Goal: Obtain resource: Download file/media

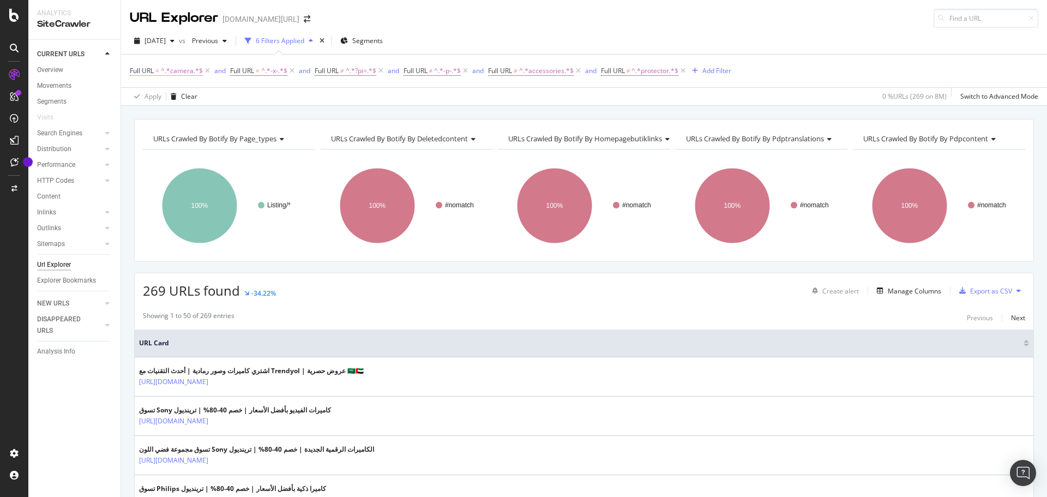
click at [179, 70] on span "^.*camera.*$" at bounding box center [182, 70] width 42 height 15
click at [170, 114] on input "camera" at bounding box center [191, 115] width 103 height 17
type input "laptop"
click at [241, 139] on div "button" at bounding box center [234, 139] width 15 height 7
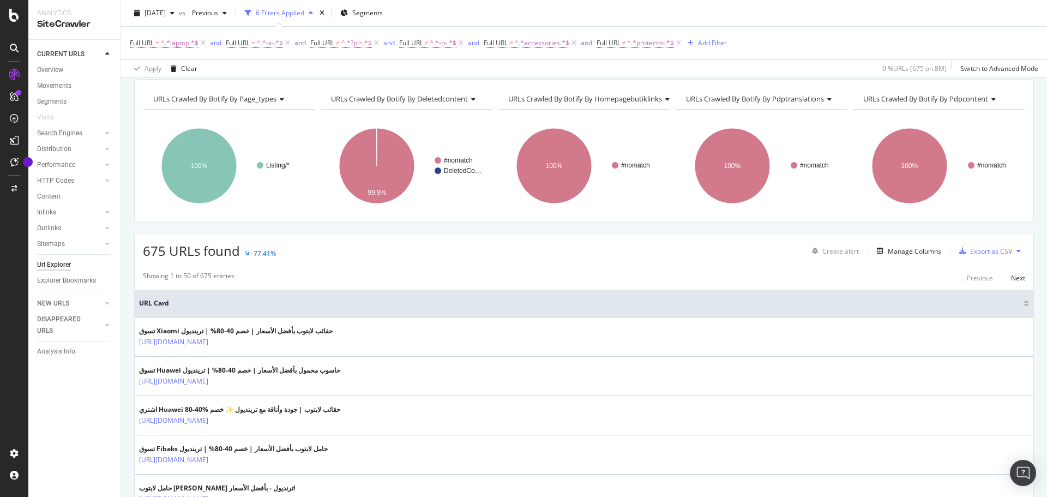
scroll to position [32, 0]
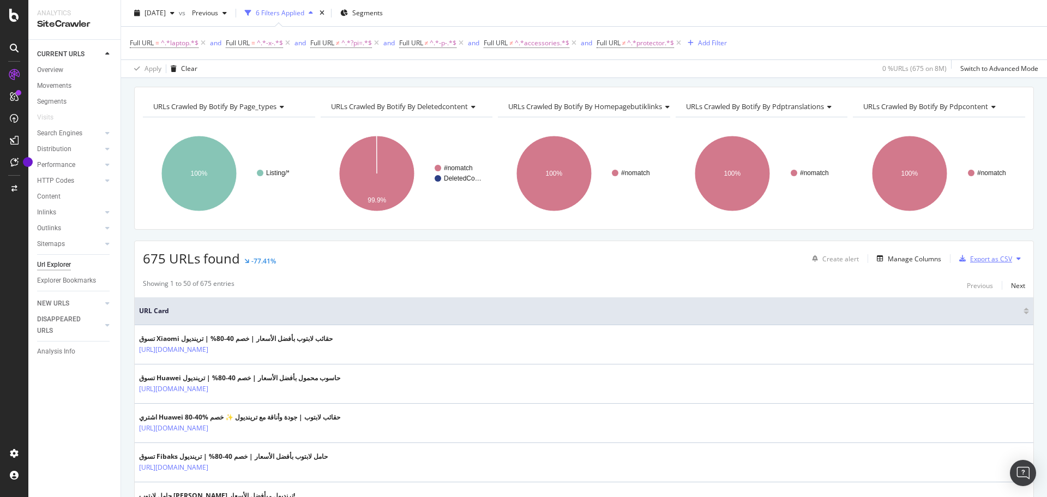
click at [975, 260] on div "Export as CSV" at bounding box center [991, 258] width 42 height 9
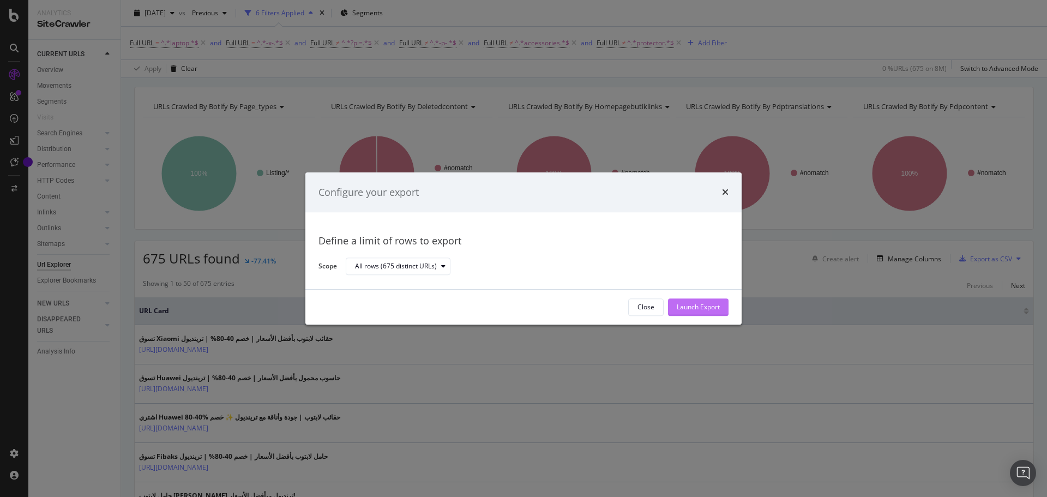
click at [702, 306] on div "Launch Export" at bounding box center [698, 307] width 43 height 9
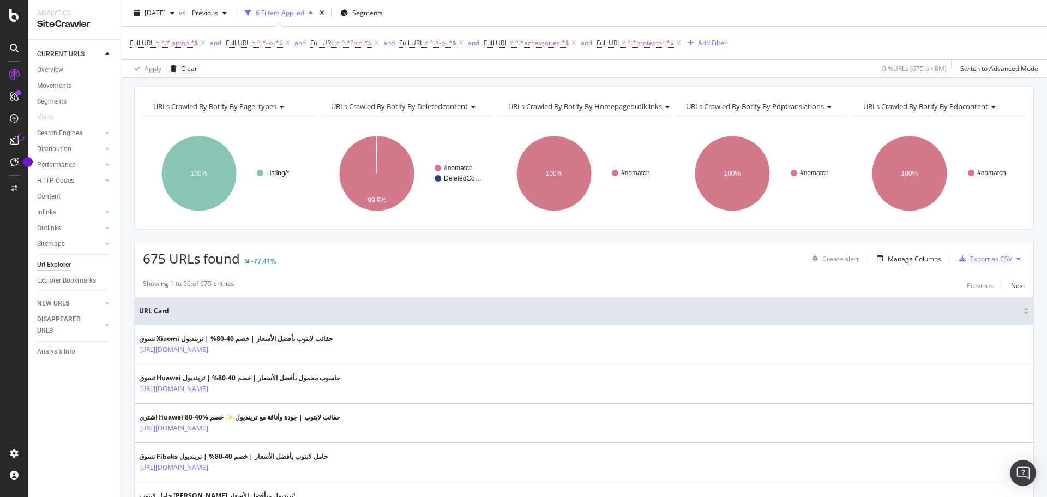
click at [965, 267] on div "Export as CSV" at bounding box center [983, 258] width 57 height 16
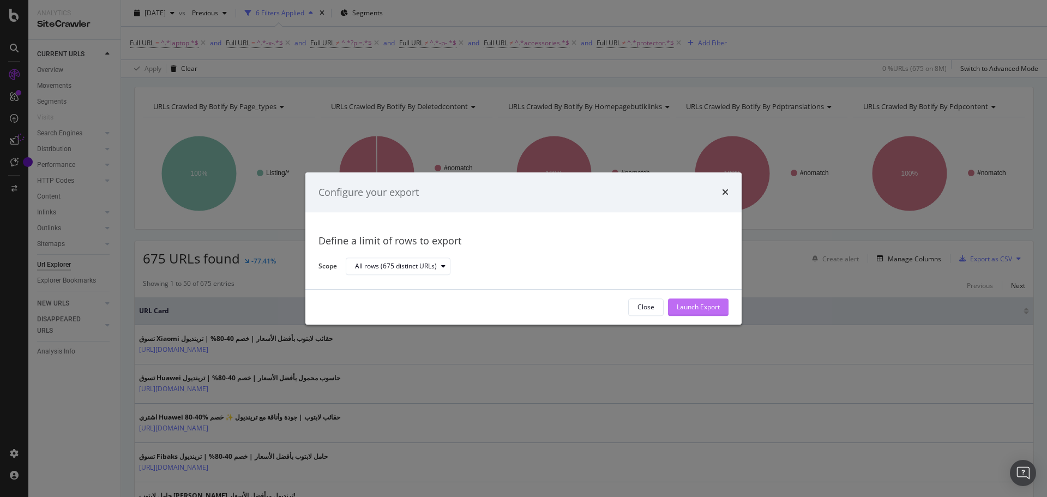
click at [689, 308] on div "Launch Export" at bounding box center [698, 307] width 43 height 9
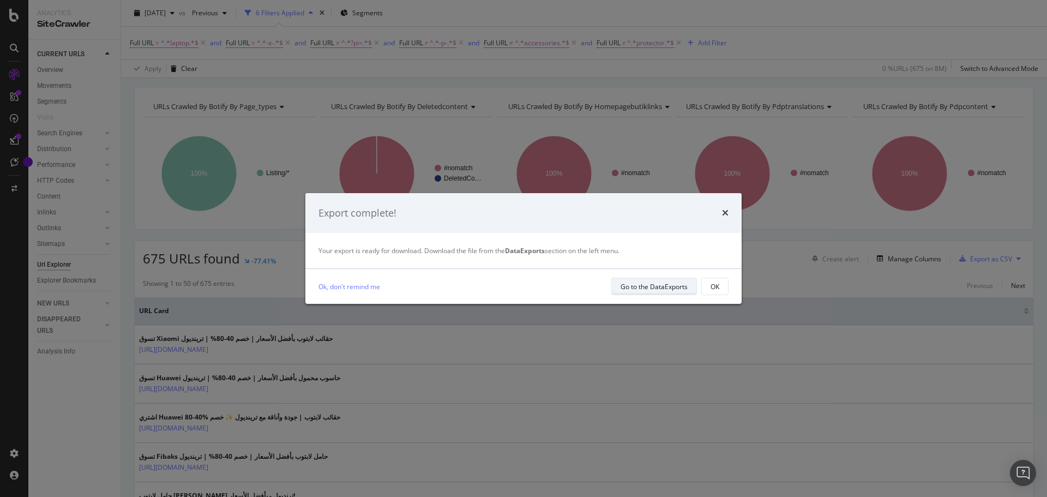
click at [640, 289] on div "Go to the DataExports" at bounding box center [654, 286] width 67 height 9
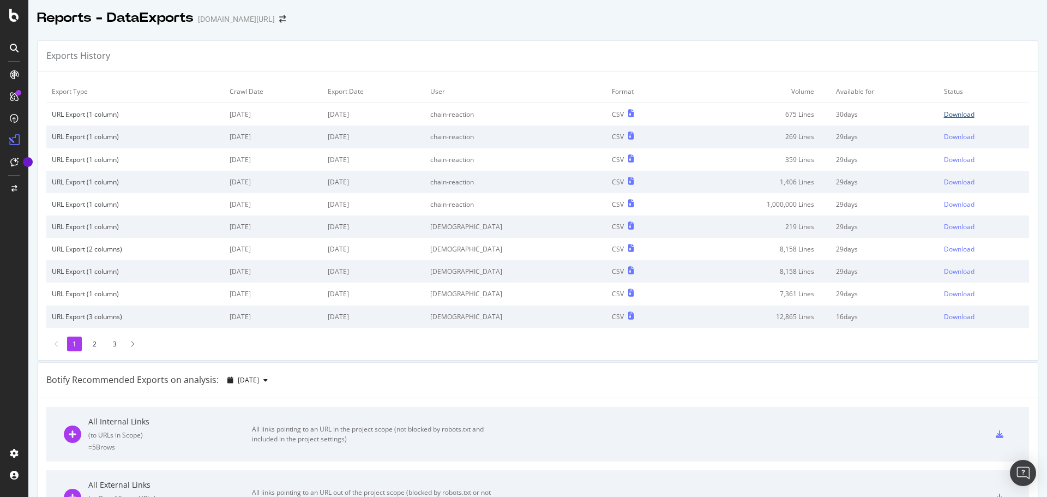
click at [944, 114] on div "Download" at bounding box center [959, 114] width 31 height 9
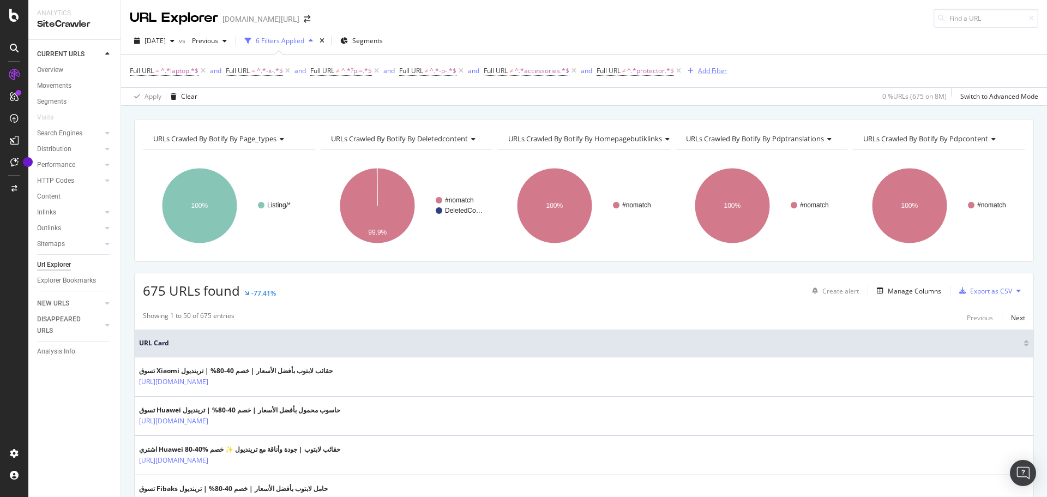
click at [709, 71] on div "Add Filter" at bounding box center [712, 70] width 29 height 9
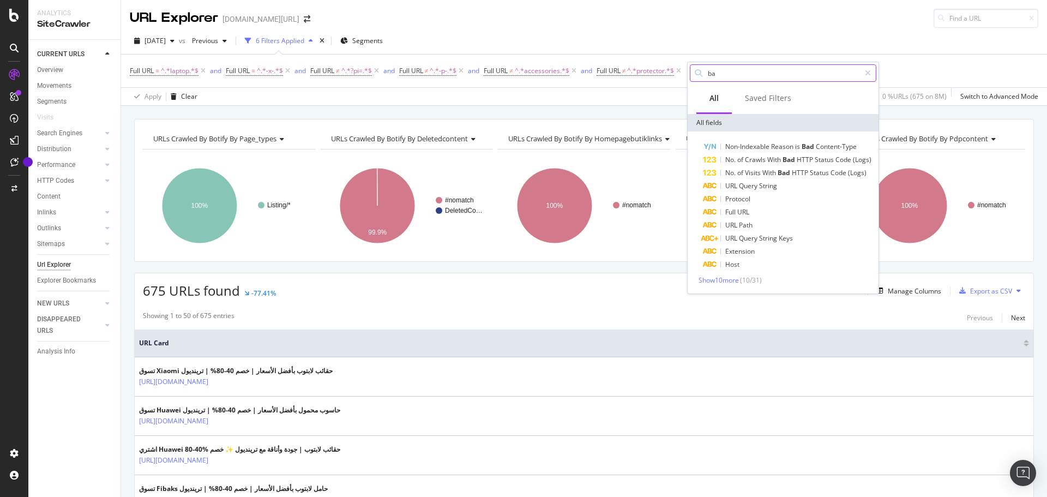
type input "b"
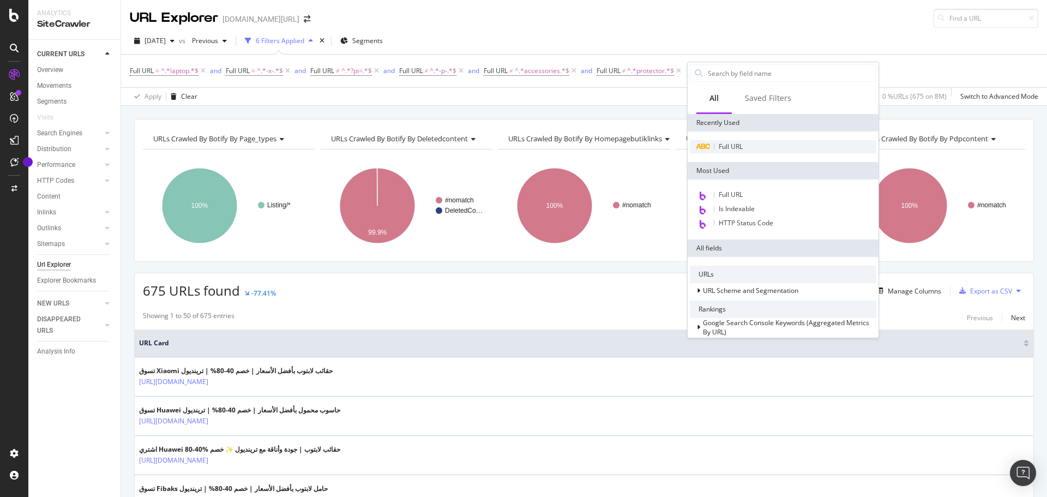
click at [731, 145] on span "Full URL" at bounding box center [731, 146] width 24 height 9
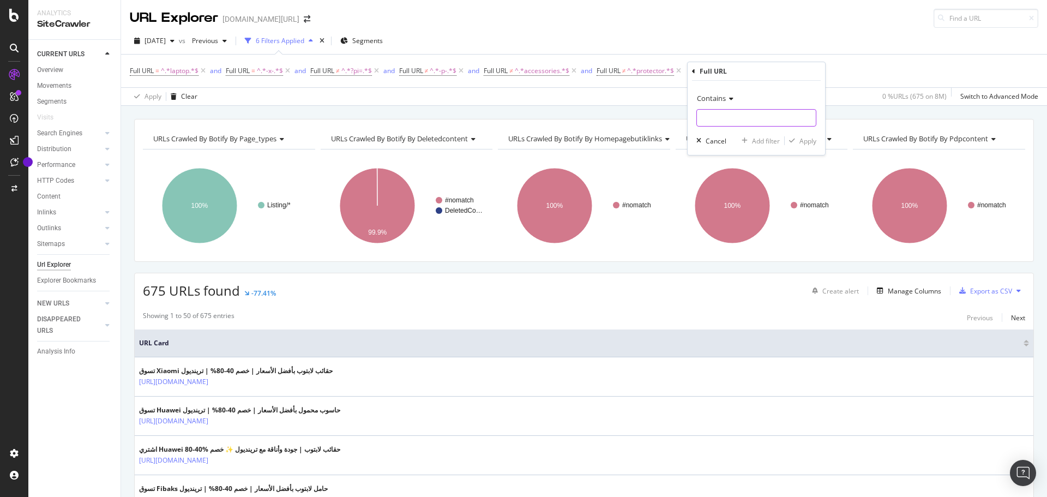
click at [724, 112] on input "text" at bounding box center [756, 117] width 119 height 17
click at [725, 100] on span "Contains" at bounding box center [711, 98] width 29 height 10
click at [702, 75] on div "Add Filter" at bounding box center [712, 70] width 29 height 9
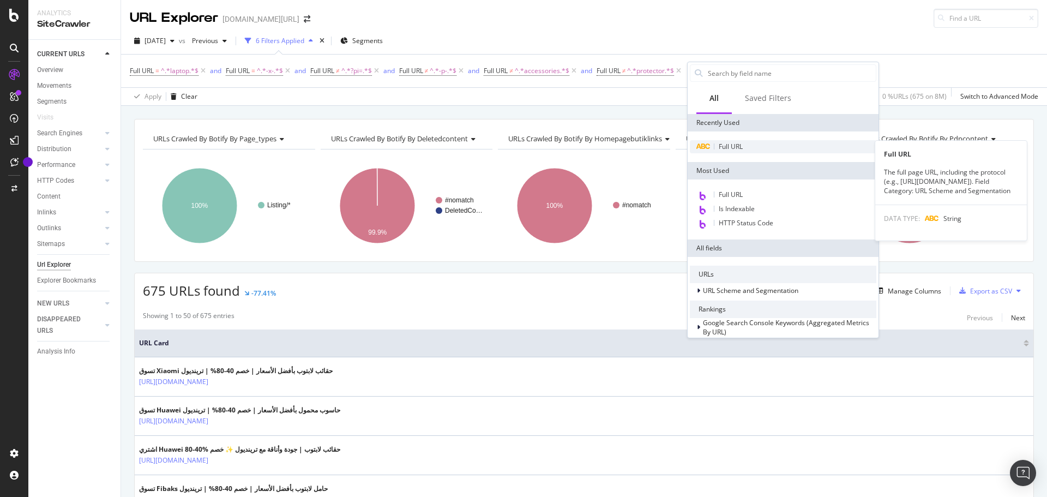
click at [736, 145] on span "Full URL" at bounding box center [731, 146] width 24 height 9
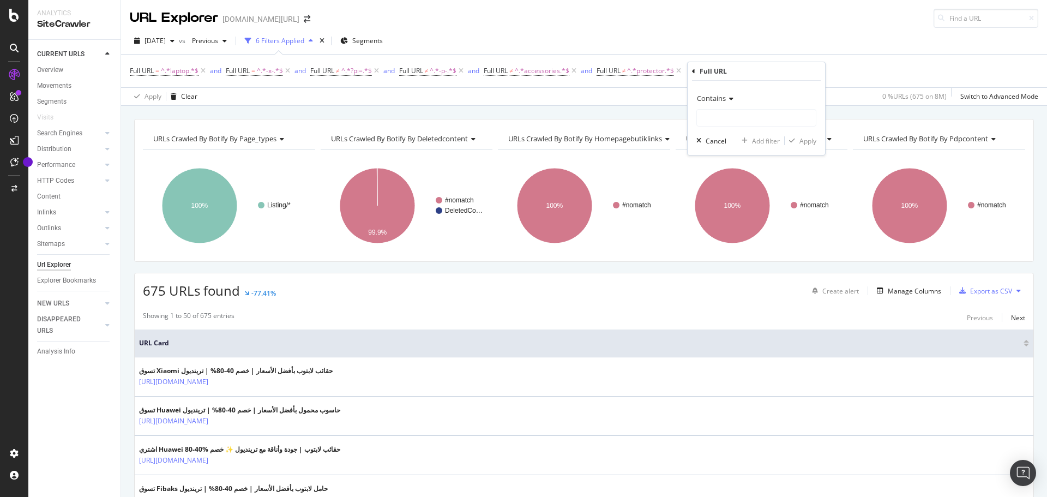
click at [721, 102] on span "Contains" at bounding box center [711, 98] width 29 height 10
click at [718, 74] on div "Add Filter" at bounding box center [712, 70] width 29 height 9
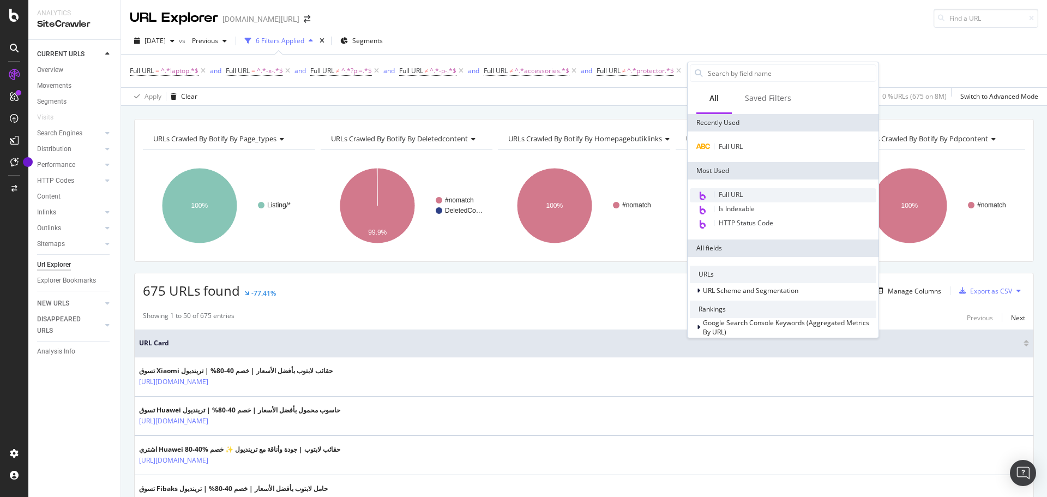
click at [724, 189] on div "Full URL" at bounding box center [783, 195] width 186 height 14
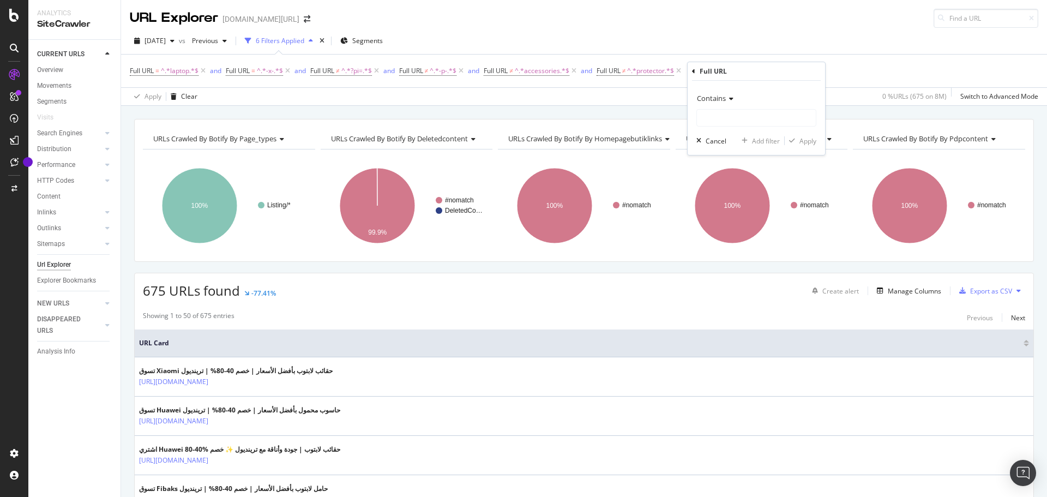
click at [716, 102] on span "Contains" at bounding box center [711, 98] width 29 height 10
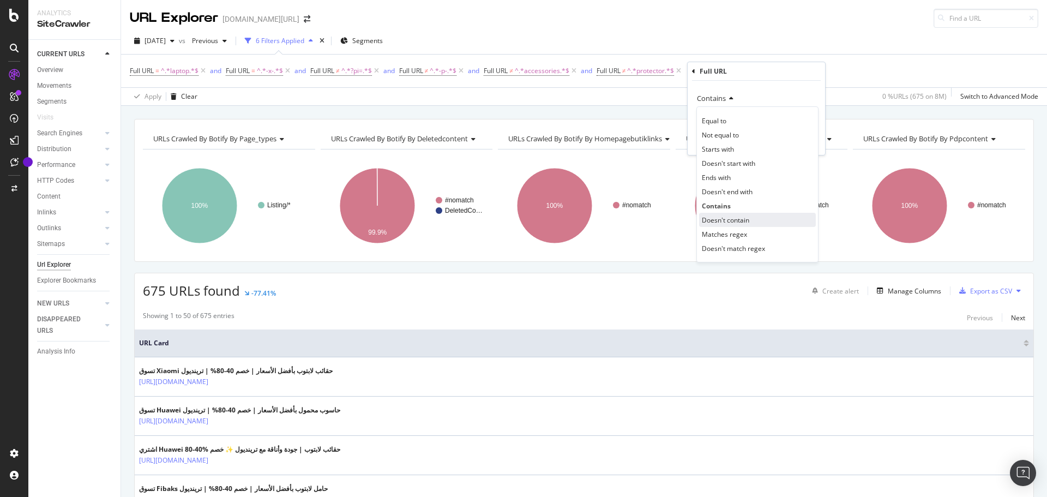
click at [741, 218] on span "Doesn't contain" at bounding box center [725, 219] width 47 height 9
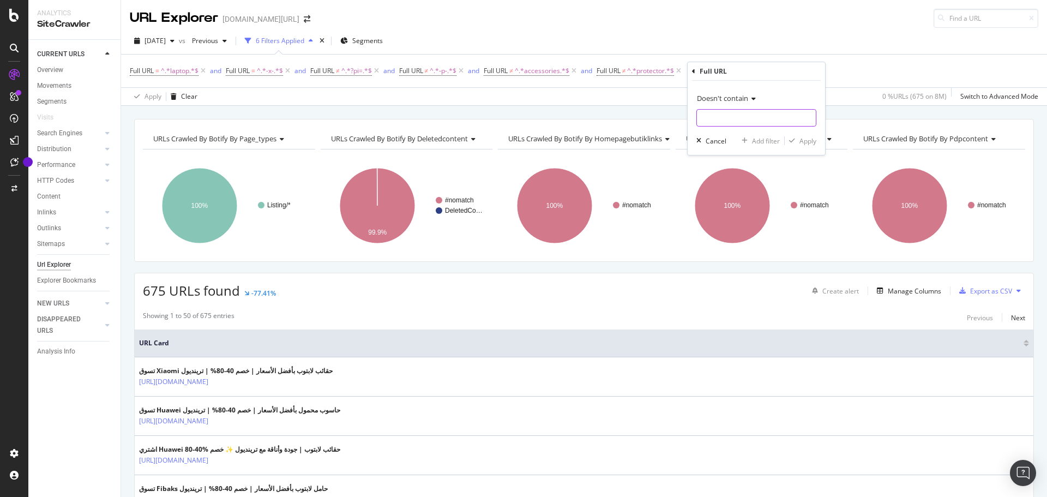
click at [726, 115] on input "text" at bounding box center [756, 117] width 119 height 17
type input "bag"
click at [809, 141] on div "Apply" at bounding box center [807, 140] width 17 height 9
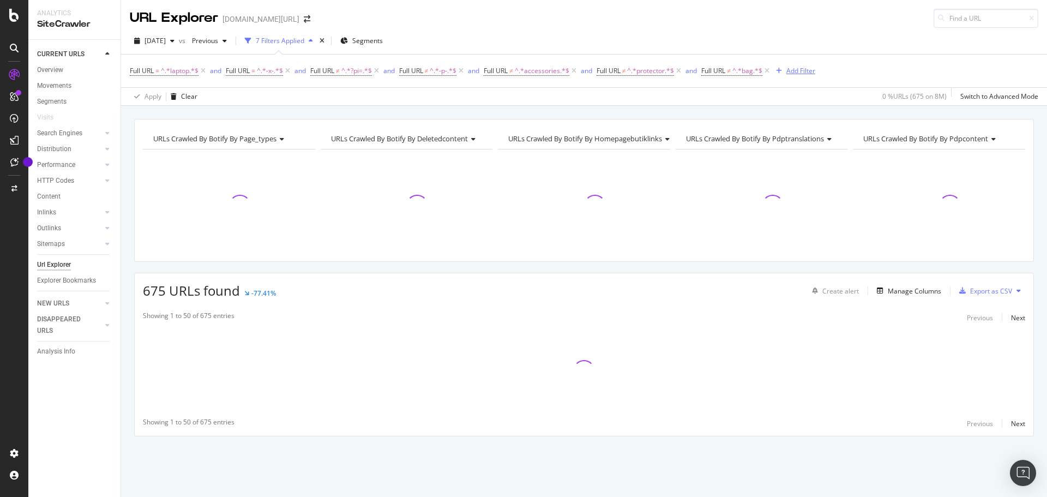
click at [799, 69] on div "Add Filter" at bounding box center [800, 70] width 29 height 9
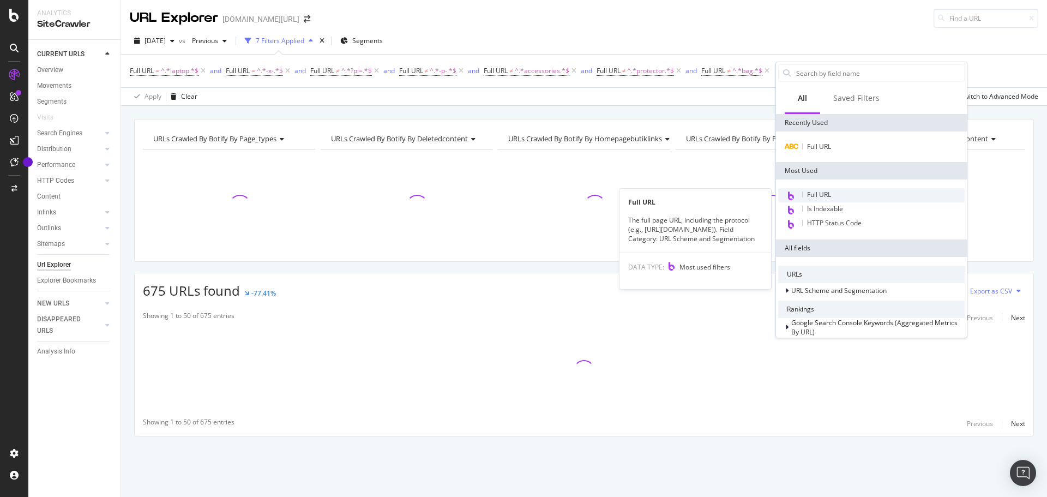
click at [819, 197] on span "Full URL" at bounding box center [819, 194] width 24 height 9
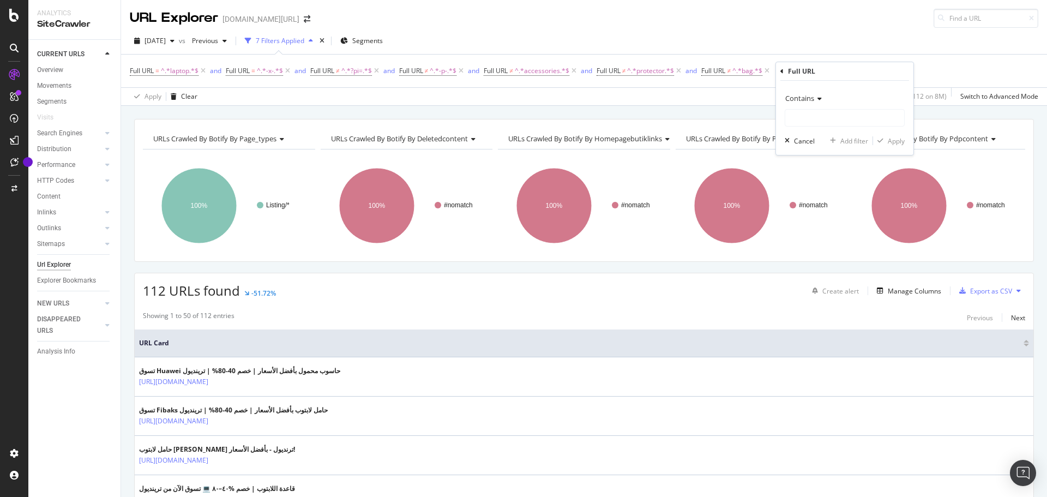
click at [812, 95] on span "Contains" at bounding box center [799, 98] width 29 height 10
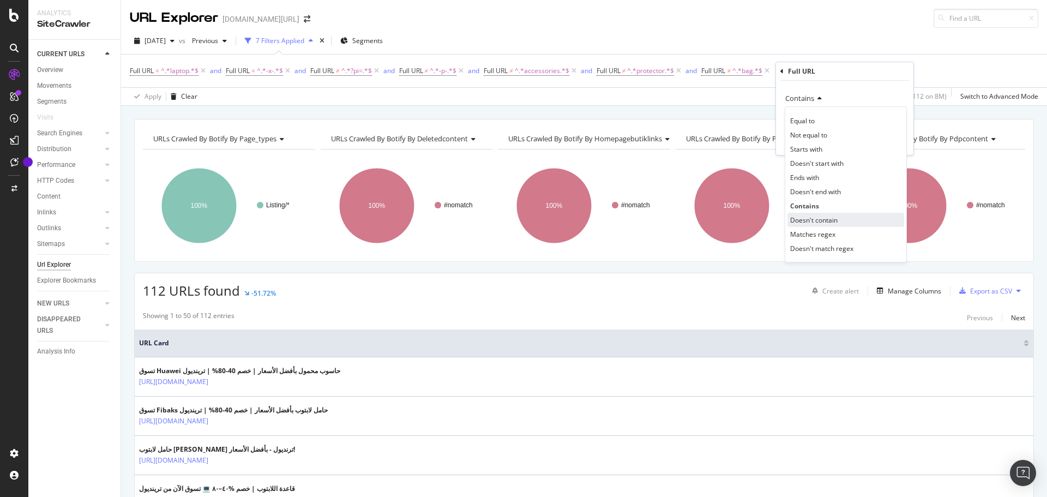
click at [830, 225] on div "Doesn't contain" at bounding box center [845, 220] width 117 height 14
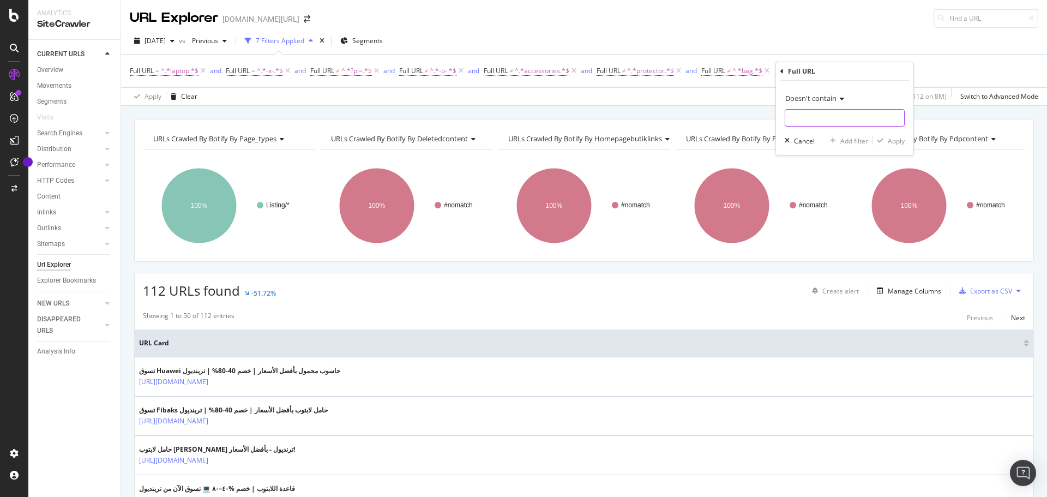
drag, startPoint x: 812, startPoint y: 110, endPoint x: 821, endPoint y: 123, distance: 15.3
click at [812, 111] on input "text" at bounding box center [844, 117] width 119 height 17
type input "stan"
click at [894, 137] on div "Apply" at bounding box center [896, 140] width 17 height 9
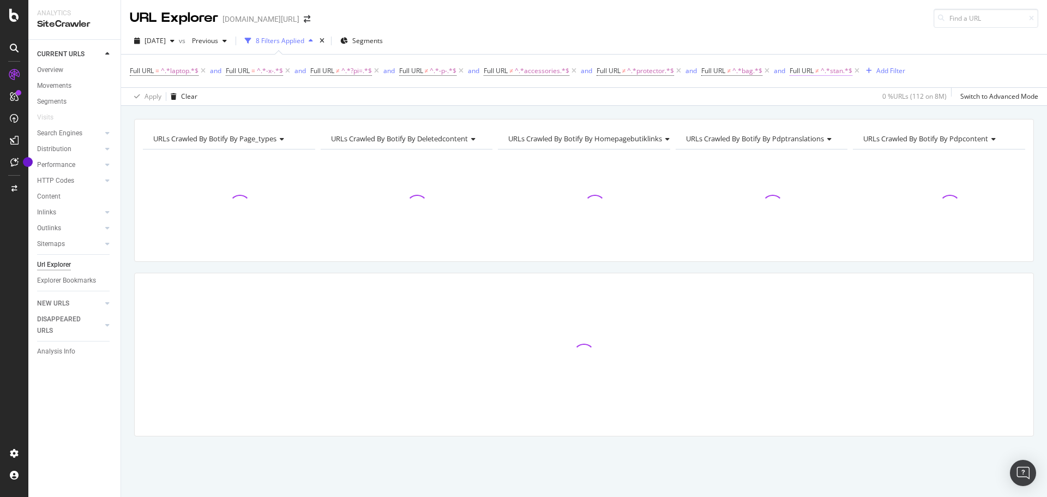
click at [836, 76] on span "^.*stan.*$" at bounding box center [837, 70] width 32 height 15
click at [830, 122] on input "stan" at bounding box center [855, 115] width 103 height 17
click at [831, 117] on input "stan" at bounding box center [855, 115] width 103 height 17
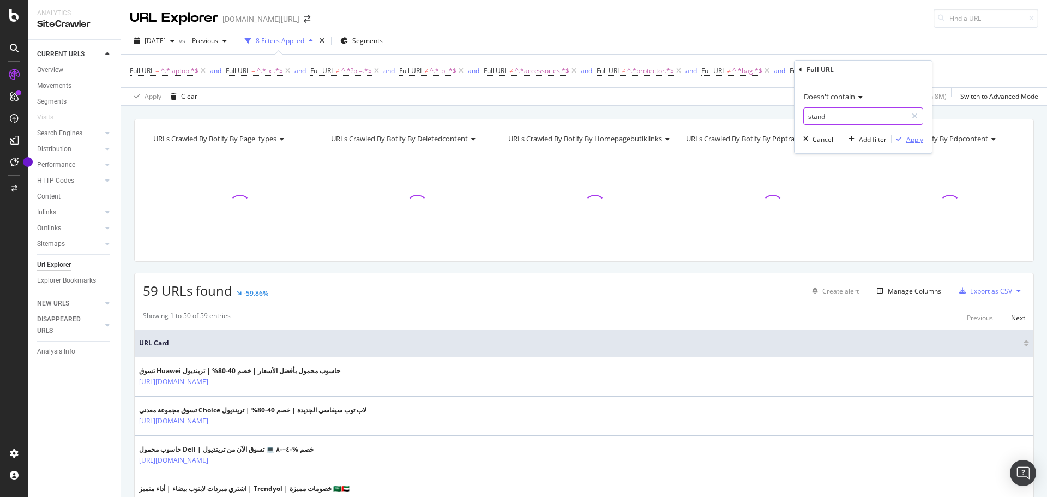
type input "stand"
click at [897, 140] on icon "button" at bounding box center [899, 139] width 6 height 7
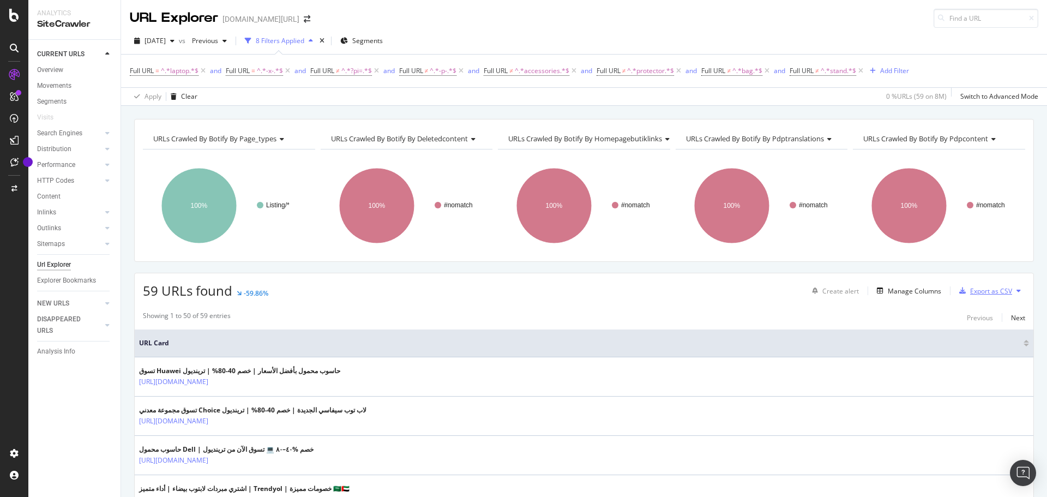
click at [991, 294] on div "Export as CSV" at bounding box center [991, 290] width 42 height 9
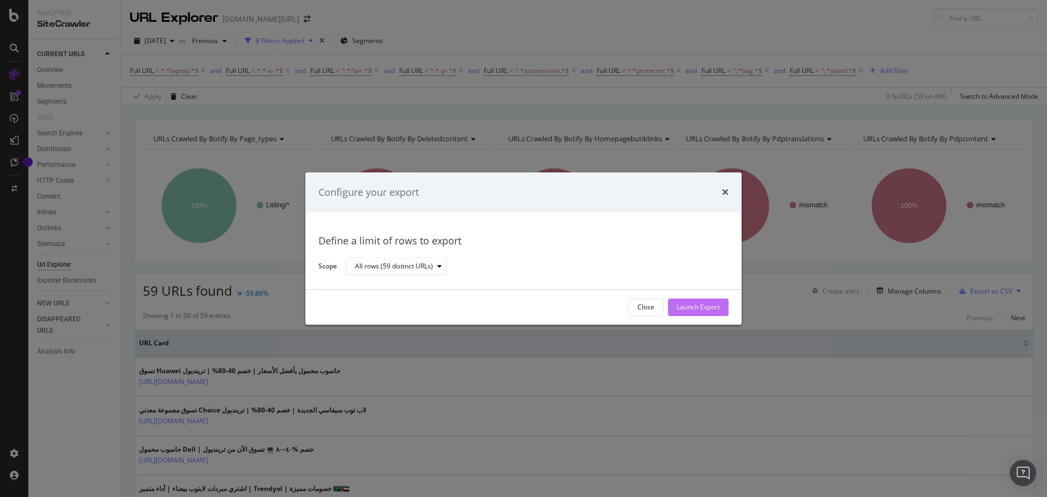
click at [686, 303] on div "Launch Export" at bounding box center [698, 307] width 43 height 9
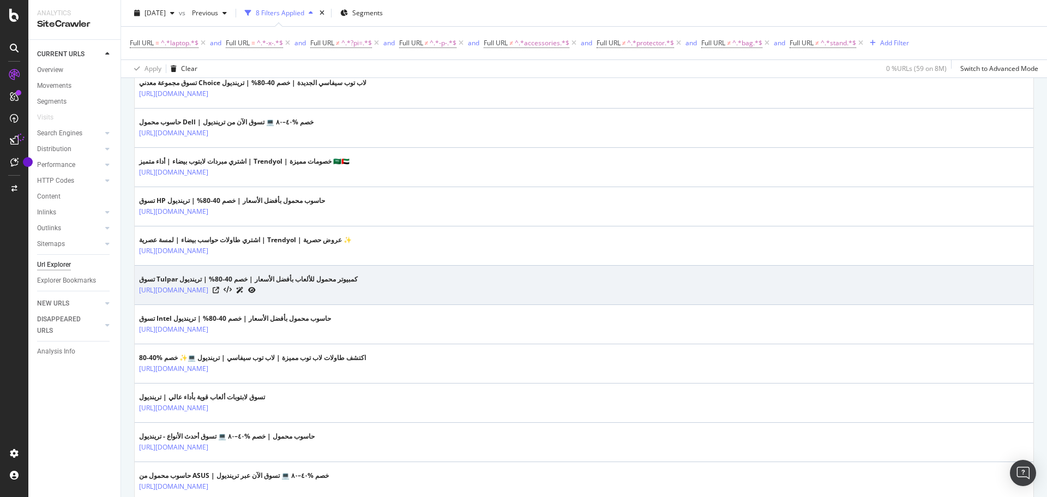
scroll to position [436, 0]
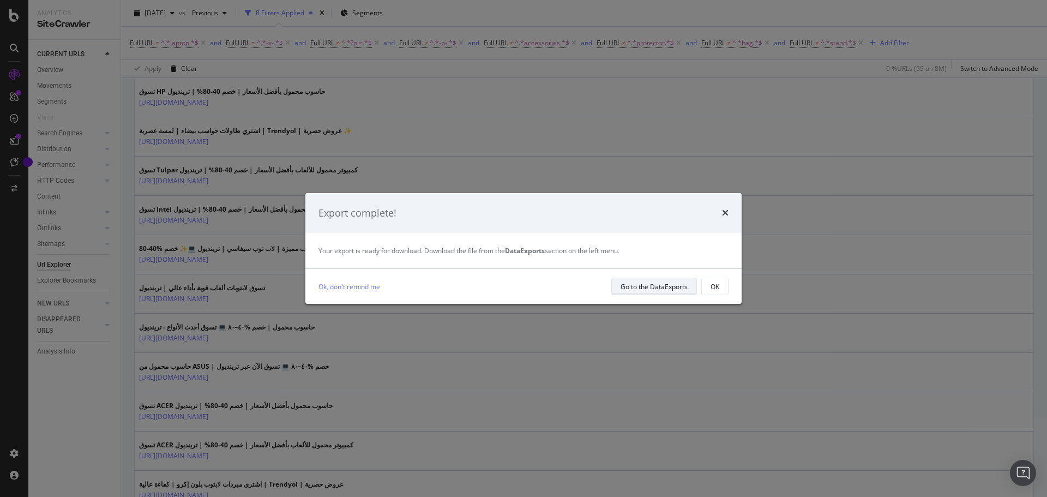
click at [636, 292] on div "Go to the DataExports" at bounding box center [654, 286] width 67 height 15
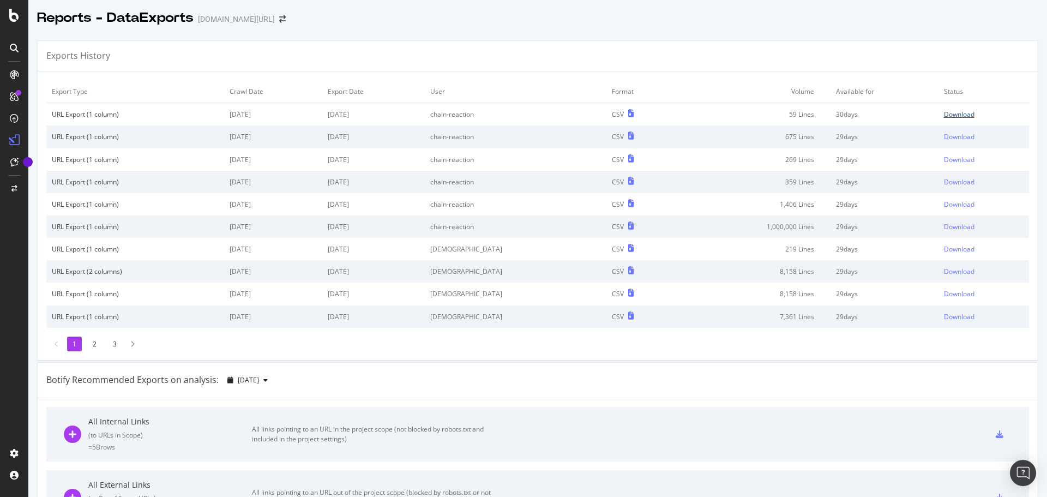
click at [944, 116] on div "Download" at bounding box center [959, 114] width 31 height 9
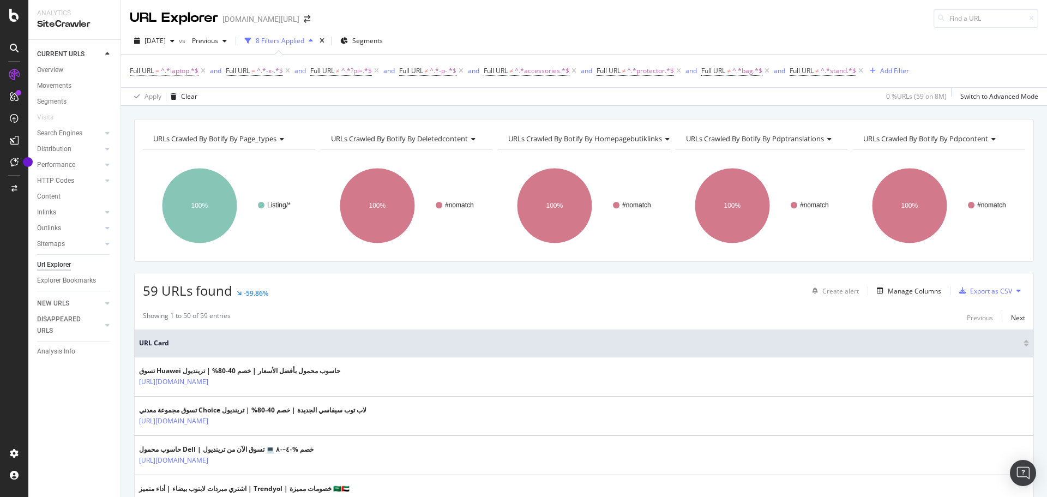
click at [174, 73] on span "^.*laptop.*$" at bounding box center [180, 70] width 38 height 15
click at [194, 112] on input "laptop" at bounding box center [191, 115] width 103 height 17
click at [193, 115] on input "laptop" at bounding box center [191, 115] width 103 height 17
type input "phone"
click at [243, 137] on div "Apply" at bounding box center [250, 139] width 17 height 9
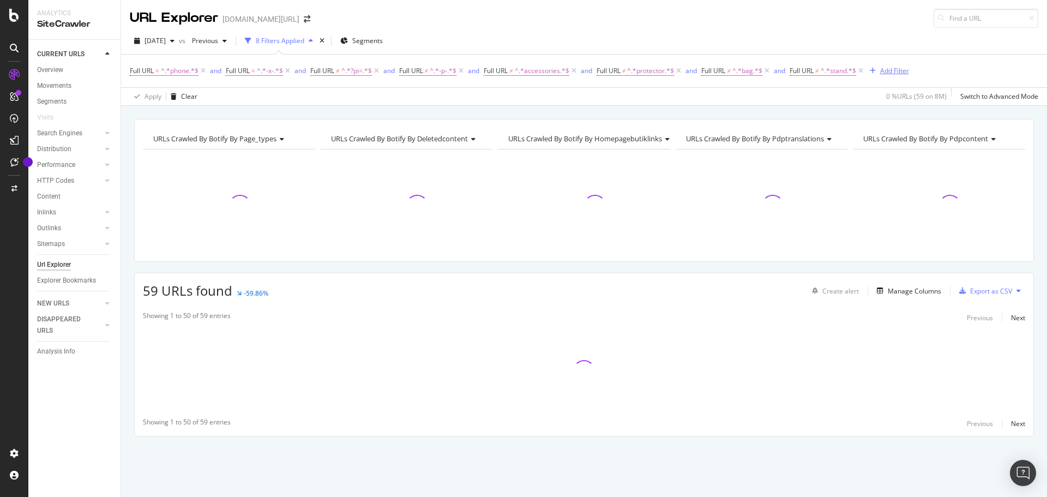
click at [876, 71] on icon "button" at bounding box center [873, 71] width 6 height 7
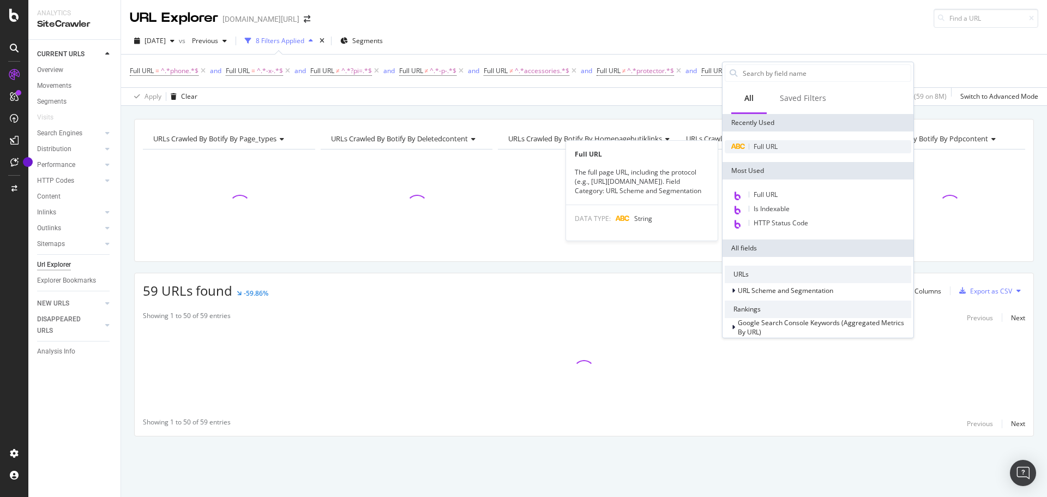
click at [767, 144] on span "Full URL" at bounding box center [766, 146] width 24 height 9
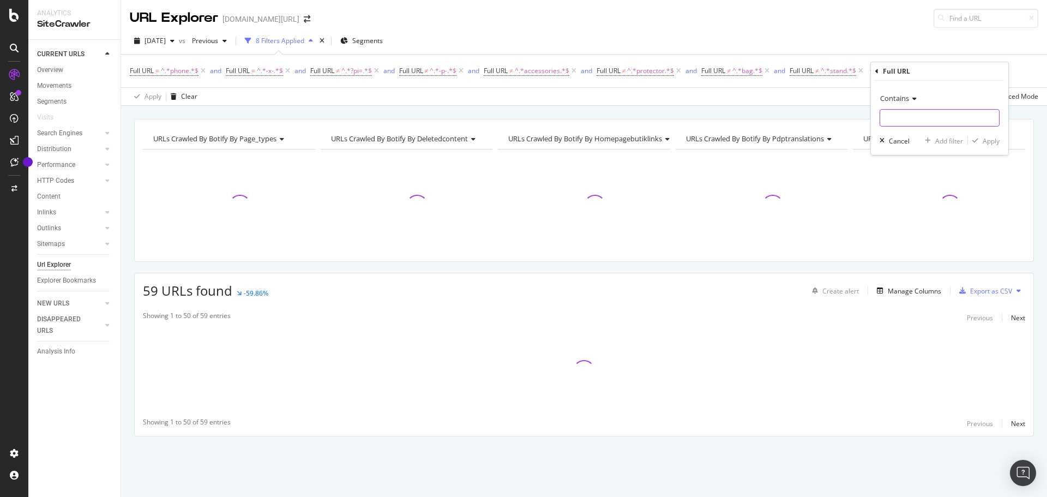
click at [919, 116] on input "text" at bounding box center [939, 117] width 119 height 17
type input "smartphone"
click at [992, 140] on div "Apply" at bounding box center [991, 140] width 17 height 9
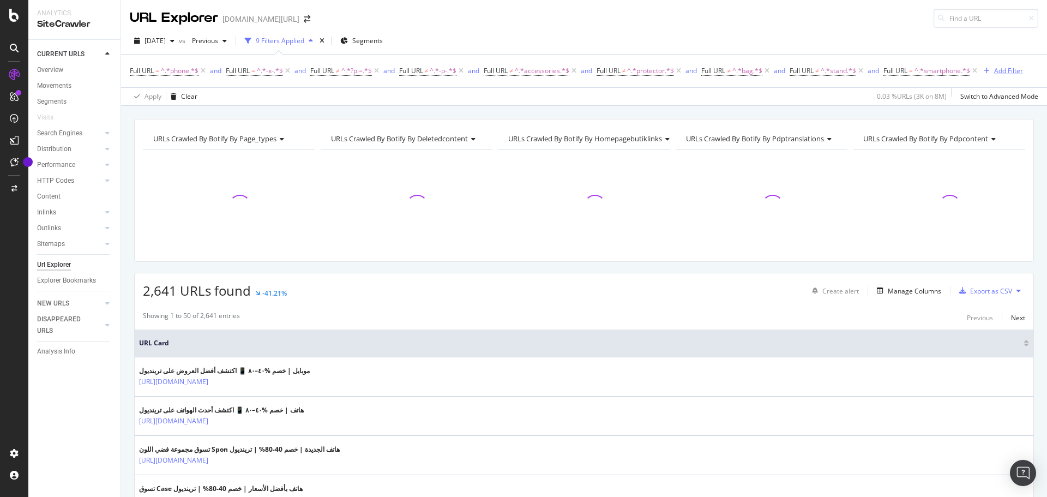
click at [1002, 69] on div "Add Filter" at bounding box center [1008, 70] width 29 height 9
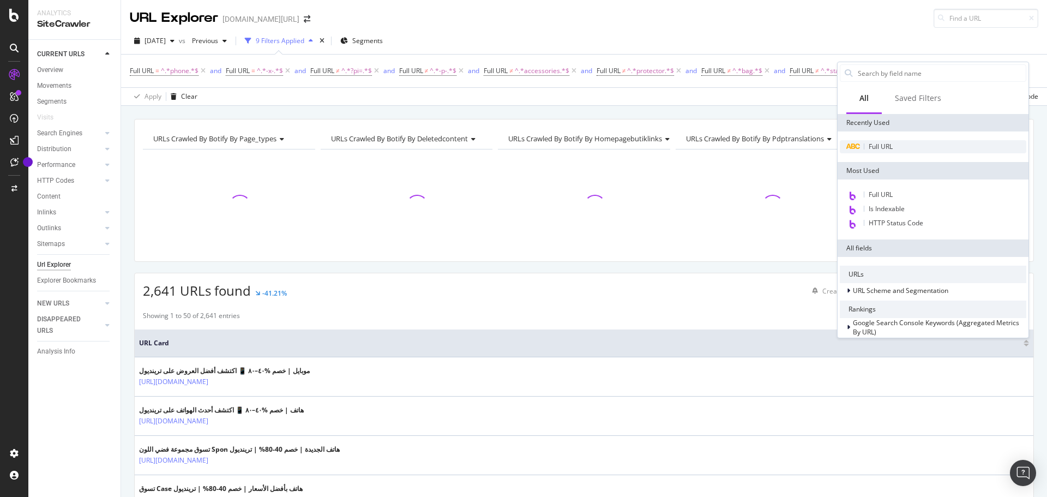
click at [874, 152] on div "Full URL" at bounding box center [933, 146] width 186 height 13
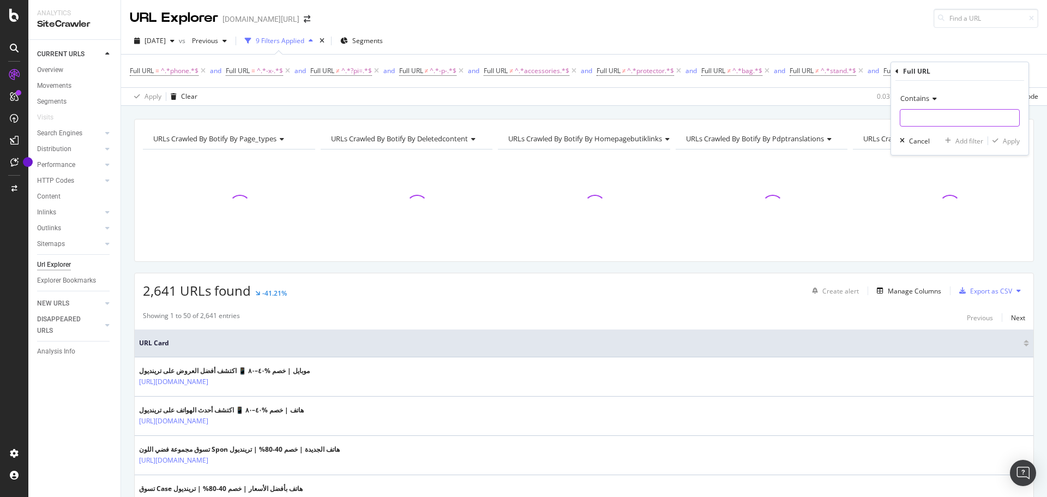
click at [936, 113] on input "text" at bounding box center [959, 117] width 119 height 17
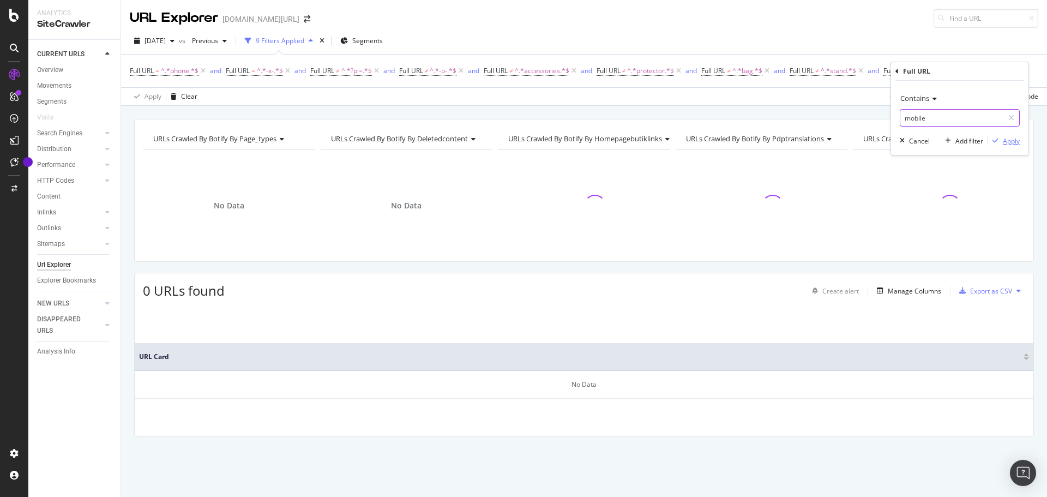
type input "mobile"
click at [1004, 137] on div "Apply" at bounding box center [1011, 140] width 17 height 9
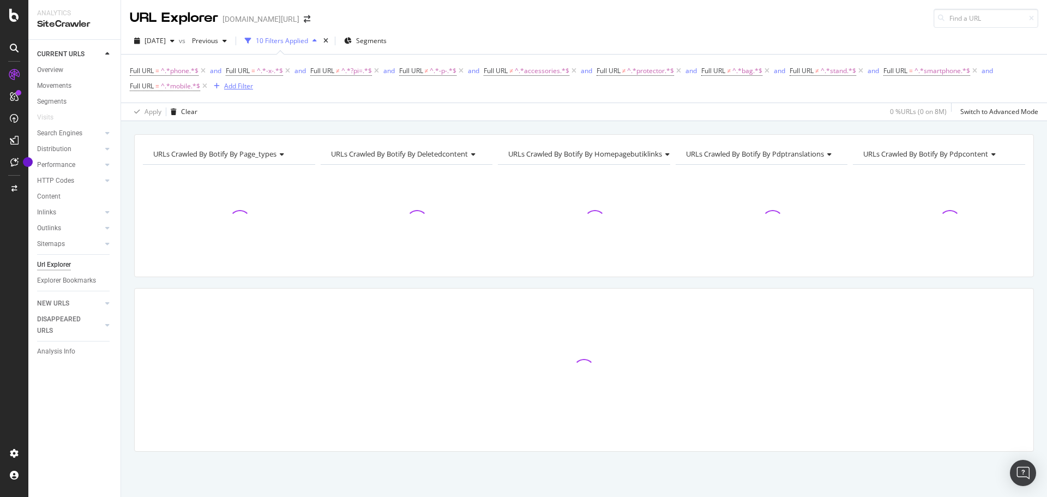
click at [232, 86] on div "Add Filter" at bounding box center [238, 85] width 29 height 9
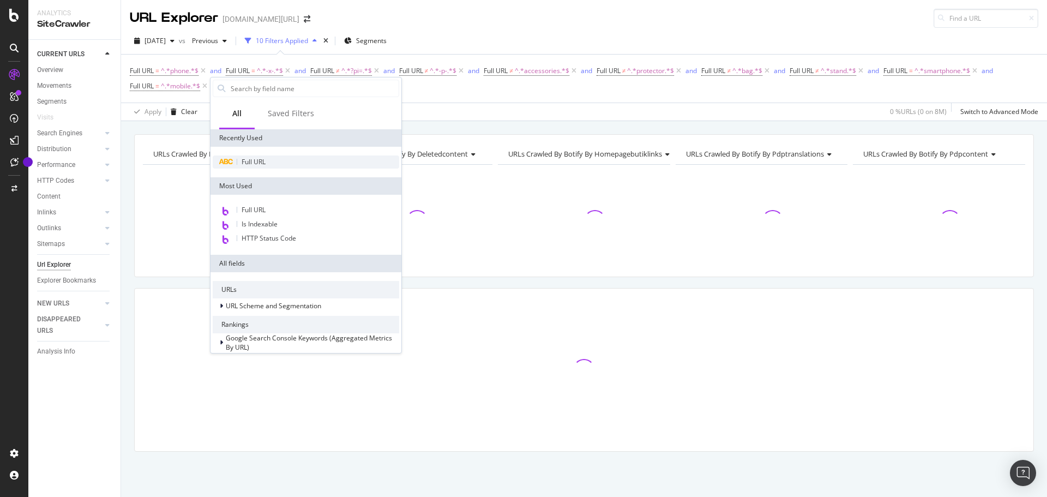
click at [261, 165] on span "Full URL" at bounding box center [254, 161] width 24 height 9
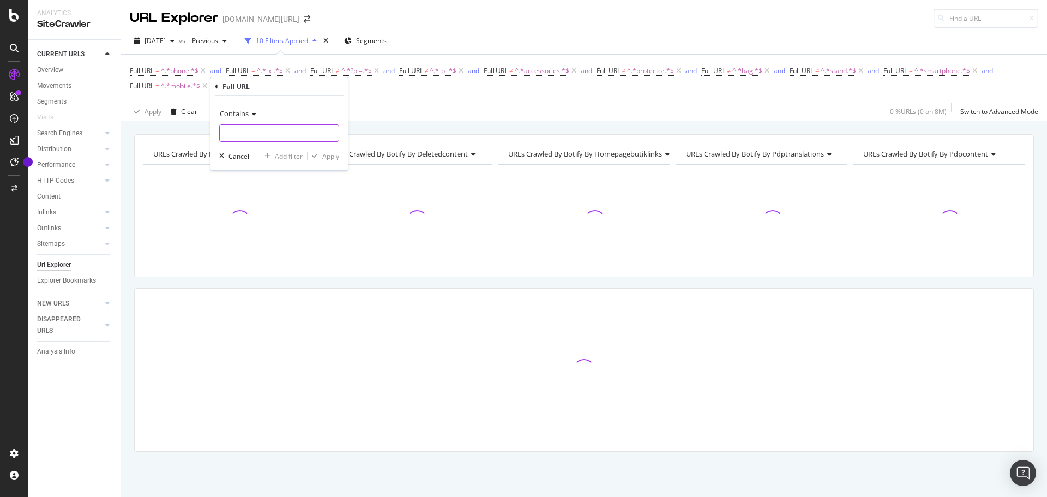
click at [258, 136] on input "text" at bounding box center [279, 132] width 119 height 17
type input "cover"
click at [331, 154] on div "Apply" at bounding box center [330, 156] width 17 height 9
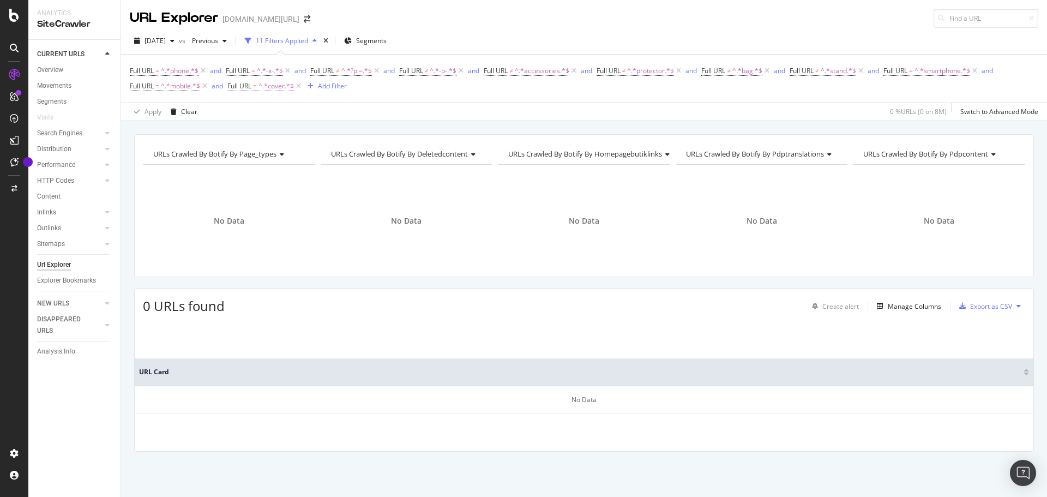
click at [260, 90] on span "^.*cover.*$" at bounding box center [275, 86] width 35 height 15
click at [262, 115] on span "Contains" at bounding box center [252, 112] width 29 height 10
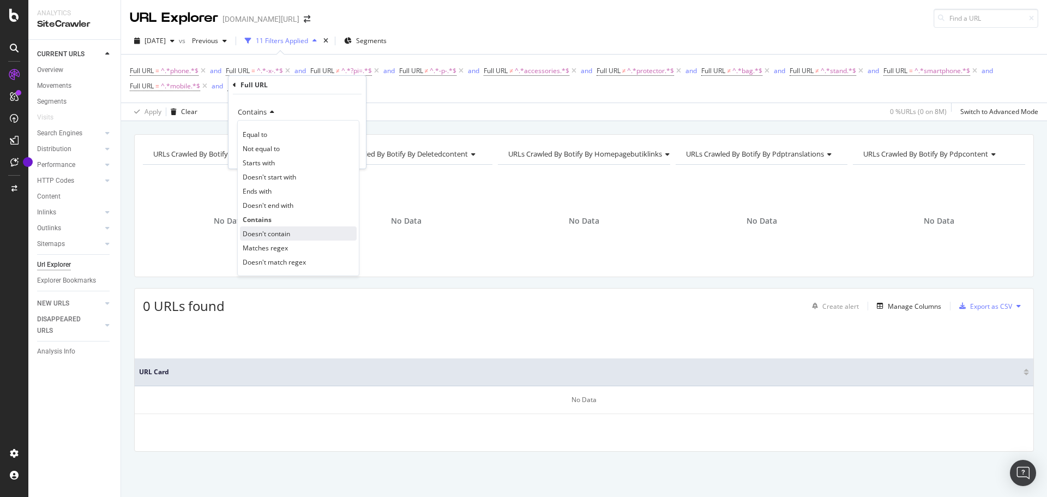
click at [270, 234] on span "Doesn't contain" at bounding box center [266, 233] width 47 height 9
click at [346, 159] on div "Apply" at bounding box center [342, 154] width 32 height 10
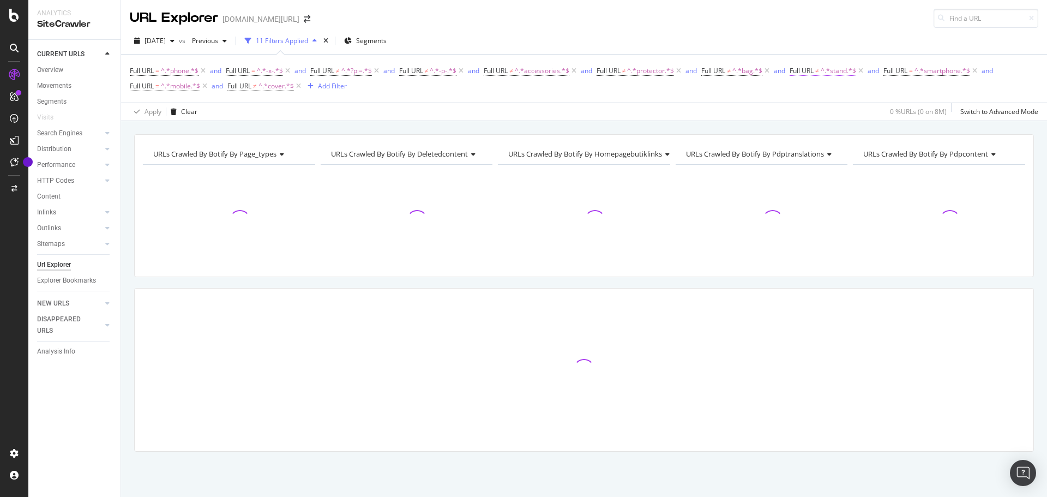
click at [826, 74] on span "^.*stand.*$" at bounding box center [838, 70] width 35 height 15
click at [714, 113] on div "Apply Clear 0 % URLs ( 0 on 8M ) Switch to Advanced Mode" at bounding box center [584, 112] width 926 height 18
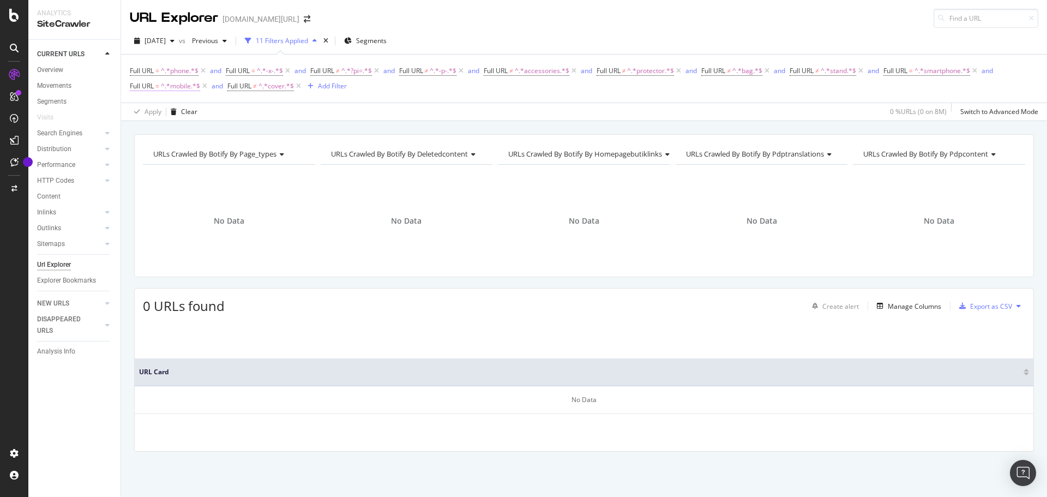
click at [176, 91] on span "^.*mobile.*$" at bounding box center [180, 86] width 39 height 15
click at [288, 117] on div "Apply Clear 0 % URLs ( 0 on 8M ) Switch to Advanced Mode" at bounding box center [584, 112] width 926 height 18
click at [299, 89] on icon at bounding box center [298, 86] width 9 height 11
click at [208, 88] on icon at bounding box center [204, 86] width 9 height 11
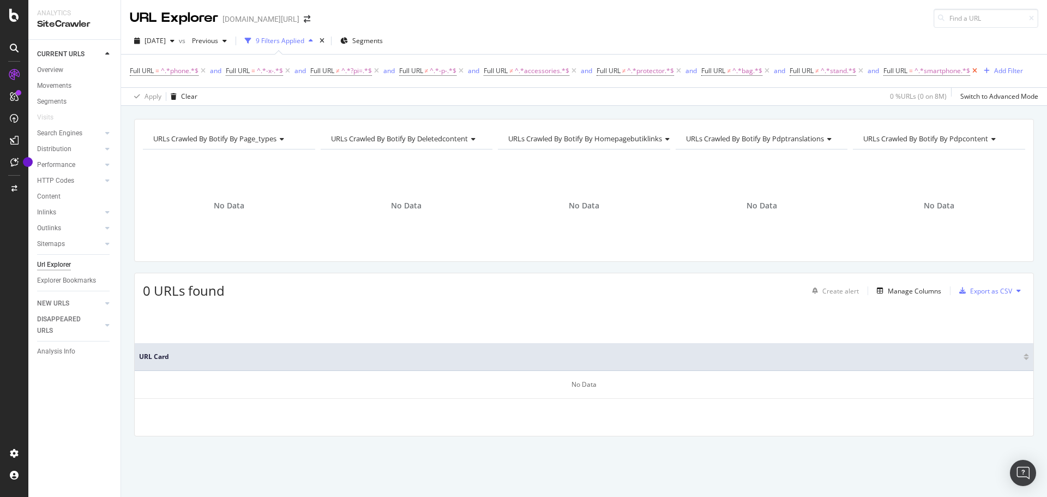
click at [978, 74] on icon at bounding box center [974, 70] width 9 height 11
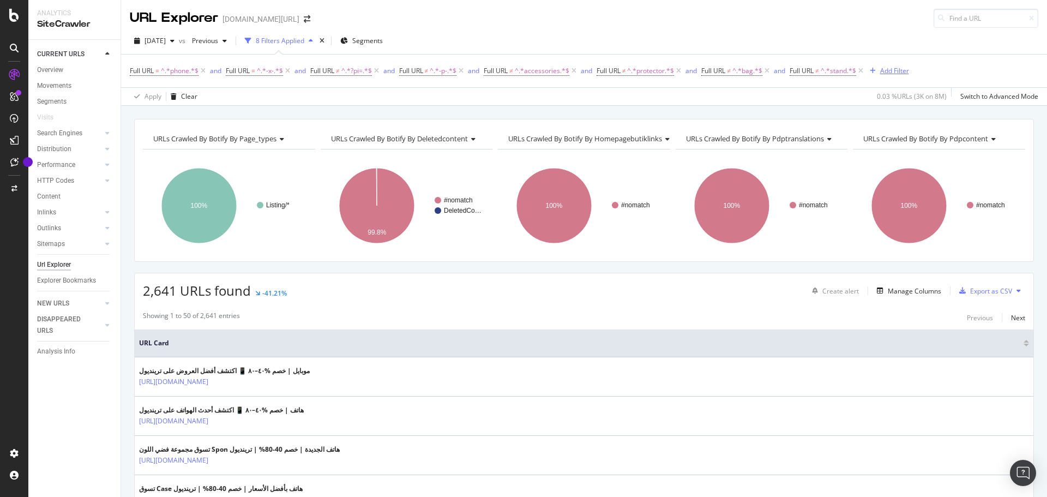
click at [894, 74] on div "Add Filter" at bounding box center [894, 70] width 29 height 9
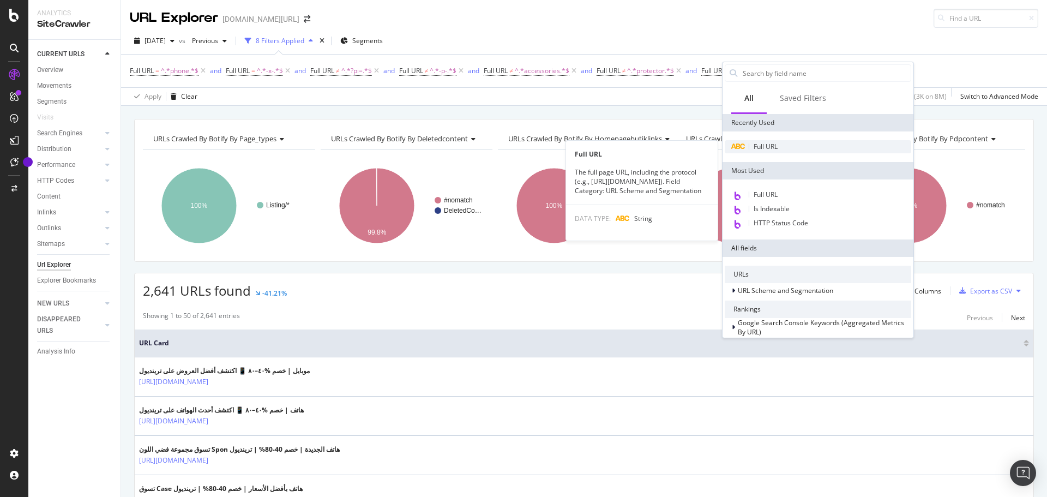
click at [775, 147] on span "Full URL" at bounding box center [766, 146] width 24 height 9
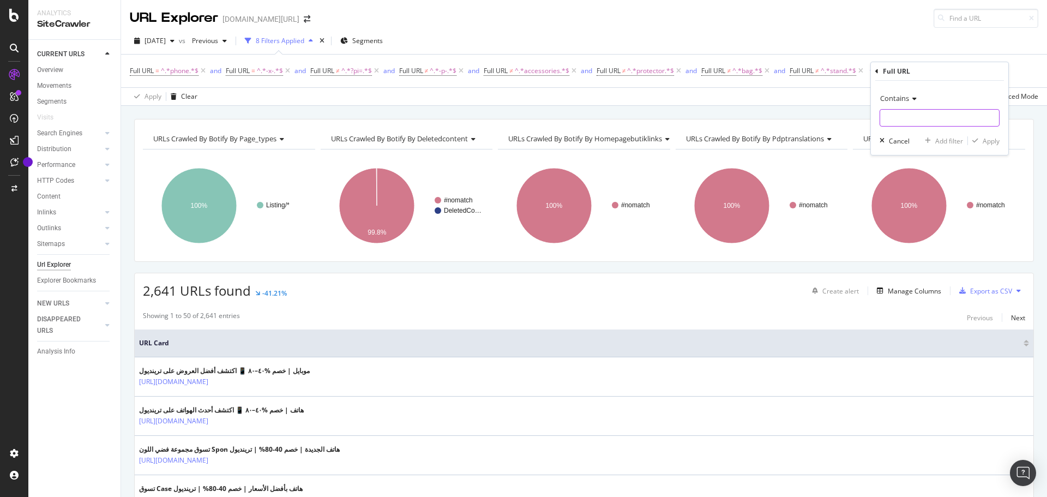
click at [895, 119] on input "text" at bounding box center [939, 117] width 119 height 17
type input "cover"
click at [987, 143] on div "Apply" at bounding box center [991, 140] width 17 height 9
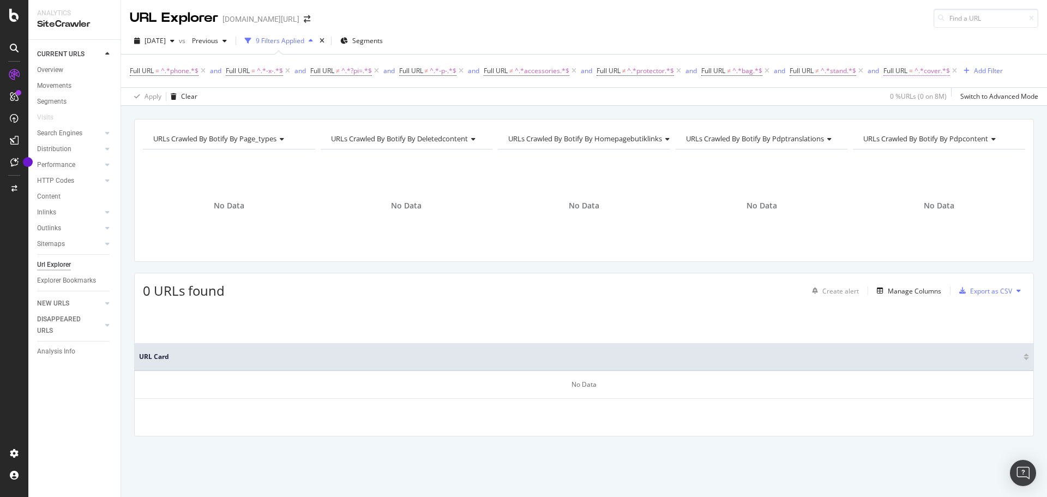
click at [918, 73] on span "Full URL = ^.*cover.*$" at bounding box center [916, 71] width 67 height 10
click at [922, 103] on div "Contains" at bounding box center [957, 96] width 120 height 17
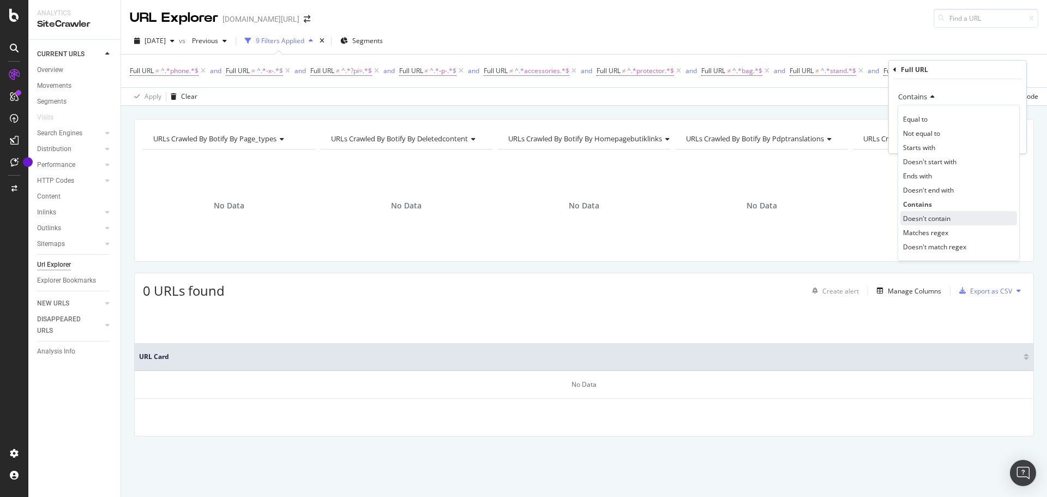
click at [928, 222] on span "Doesn't contain" at bounding box center [926, 218] width 47 height 9
click at [1001, 135] on div "Apply" at bounding box center [1009, 139] width 17 height 9
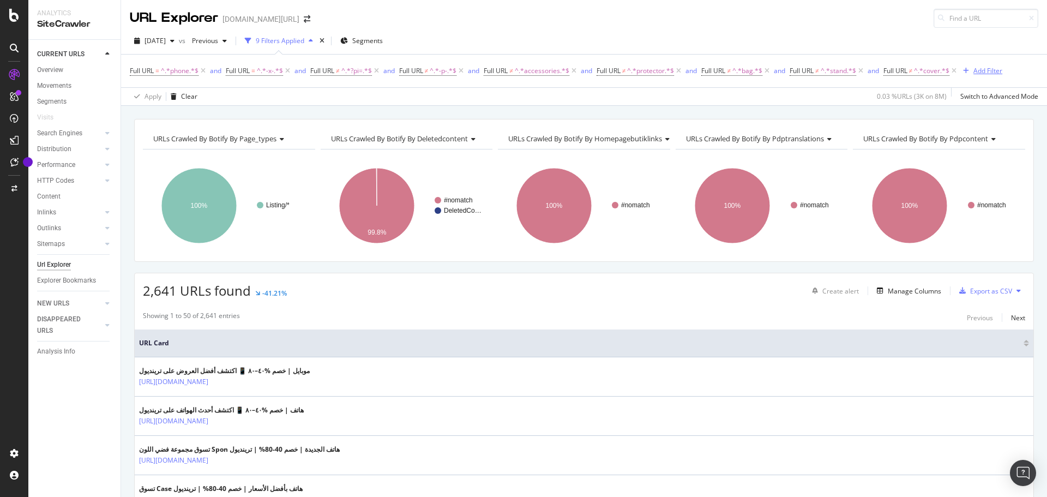
click at [986, 68] on div "Add Filter" at bounding box center [987, 70] width 29 height 9
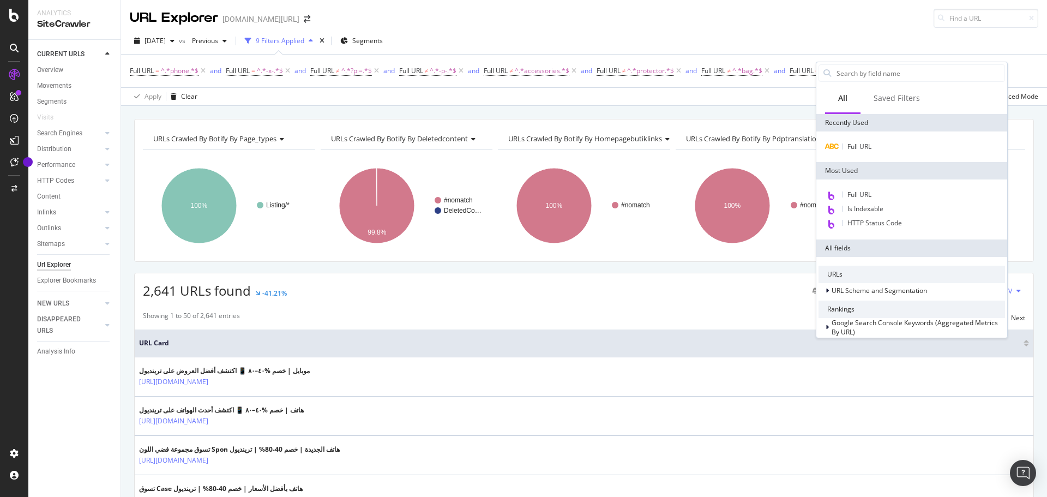
click at [466, 104] on div "Apply Clear 0.03 % URLs ( 3K on 8M ) Switch to Advanced Mode" at bounding box center [584, 96] width 926 height 18
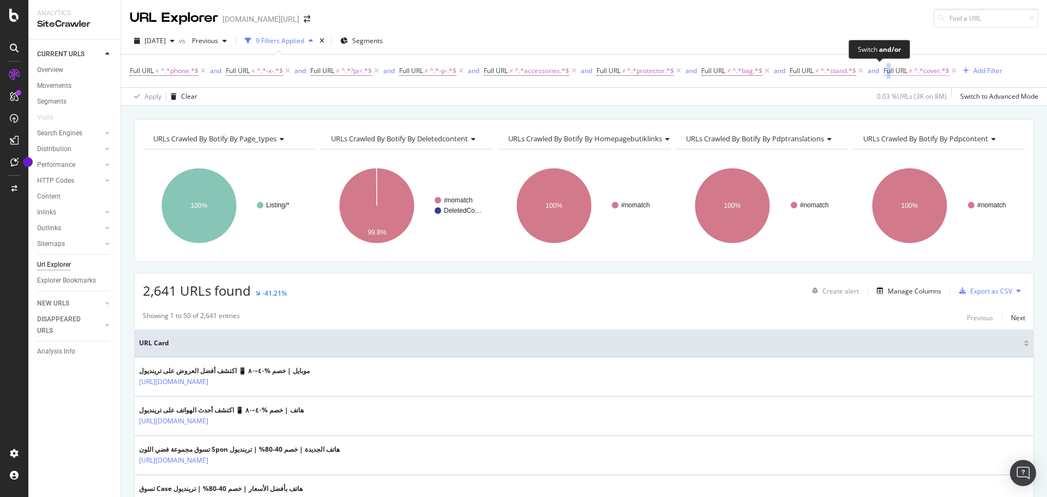
click at [891, 70] on span "Full URL" at bounding box center [895, 70] width 24 height 9
click at [583, 89] on div "Apply Clear 0.03 % URLs ( 3K on 8M ) Switch to Advanced Mode" at bounding box center [584, 96] width 926 height 18
click at [975, 295] on div "Export as CSV" at bounding box center [991, 290] width 42 height 9
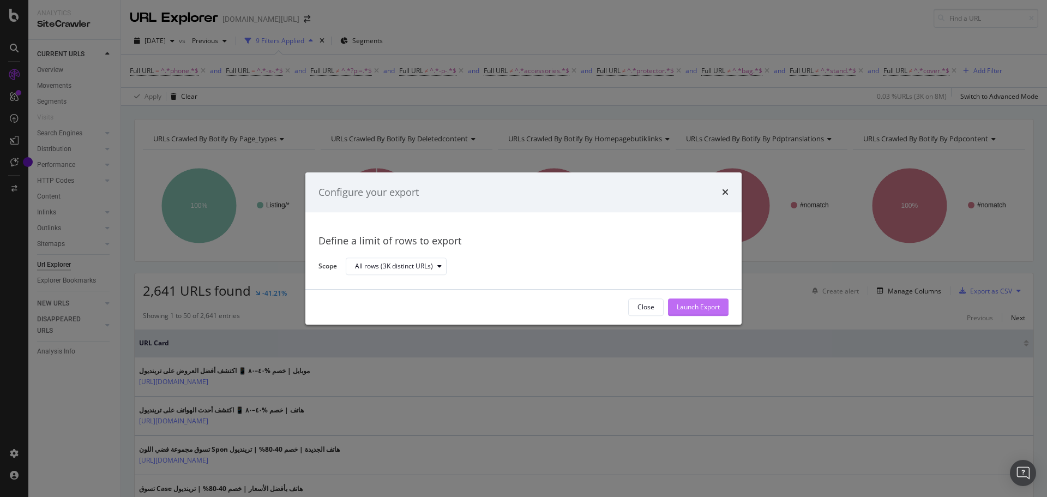
click at [689, 308] on div "Launch Export" at bounding box center [698, 307] width 43 height 9
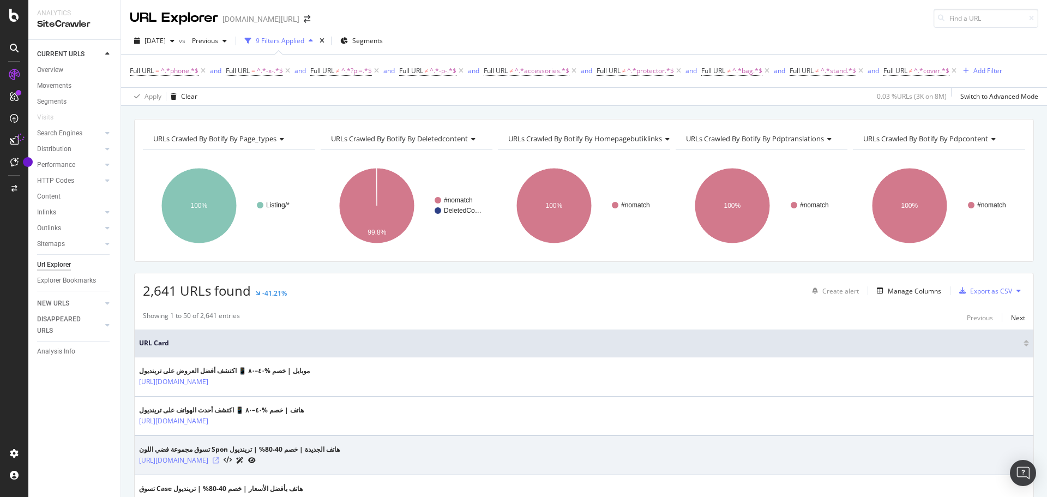
click at [219, 460] on icon at bounding box center [216, 460] width 7 height 7
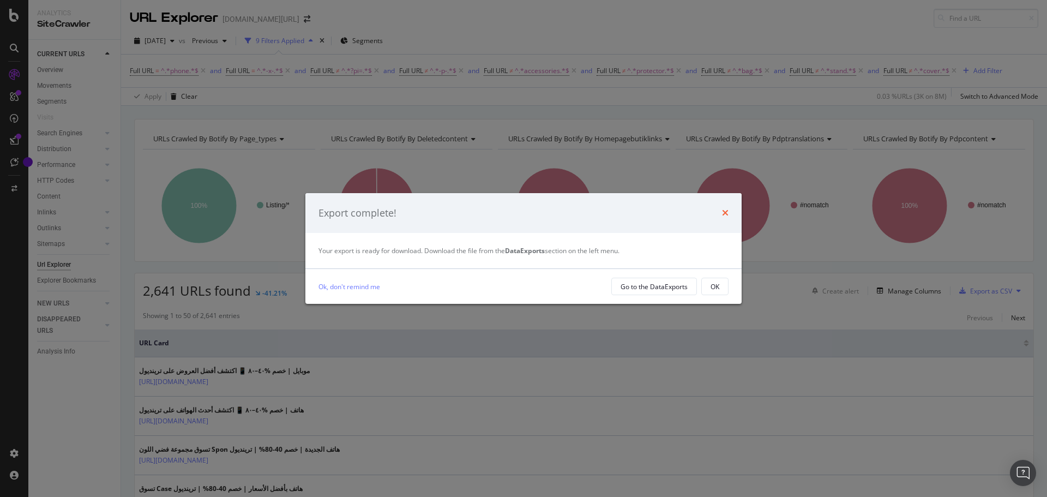
click at [724, 214] on icon "times" at bounding box center [725, 212] width 7 height 9
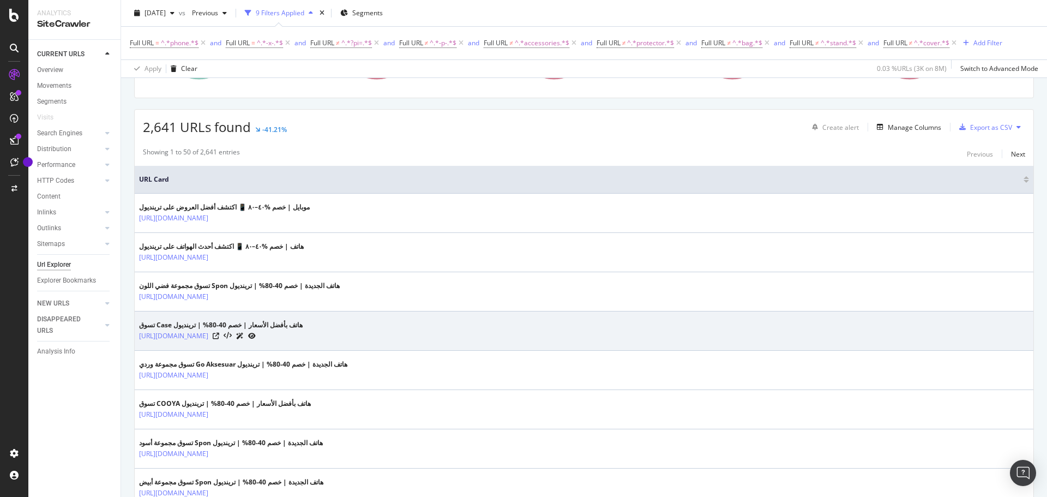
scroll to position [273, 0]
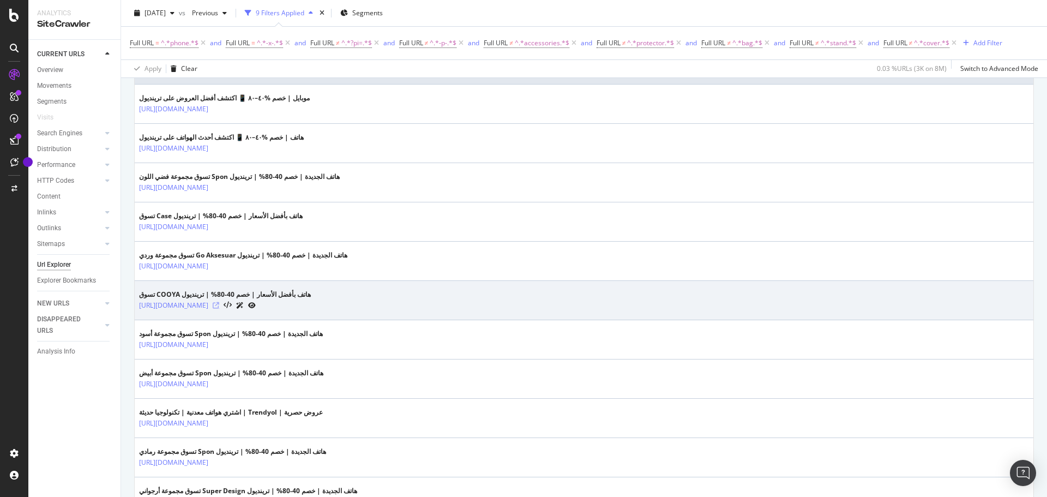
click at [219, 306] on icon at bounding box center [216, 305] width 7 height 7
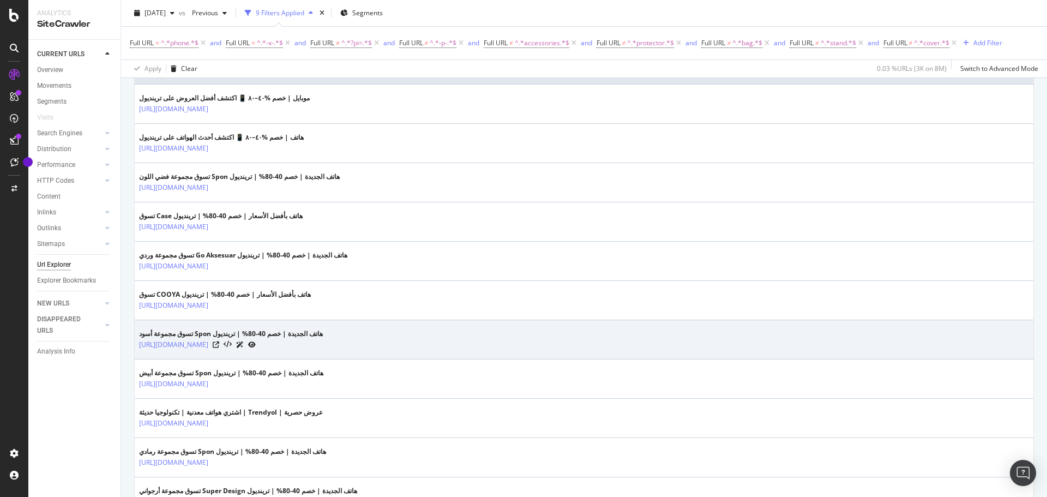
scroll to position [436, 0]
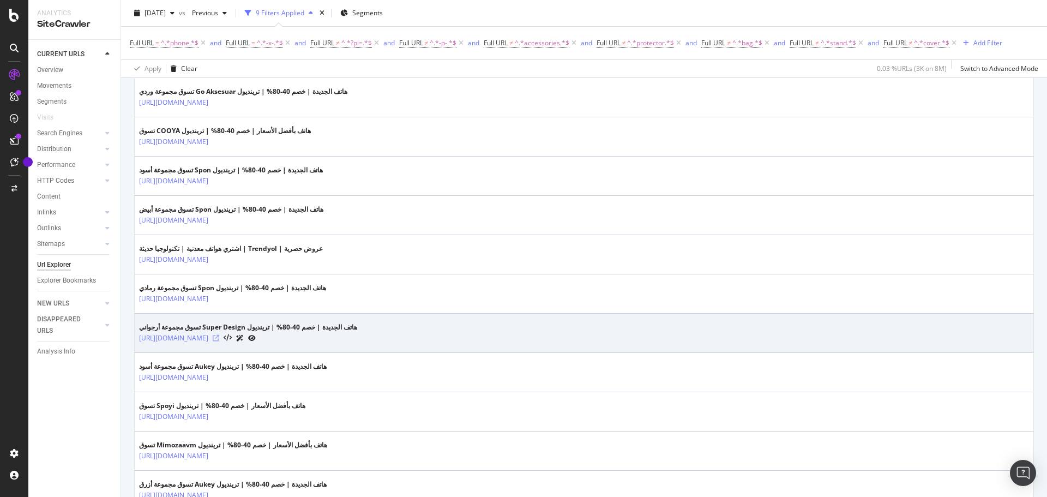
click at [219, 338] on icon at bounding box center [216, 338] width 7 height 7
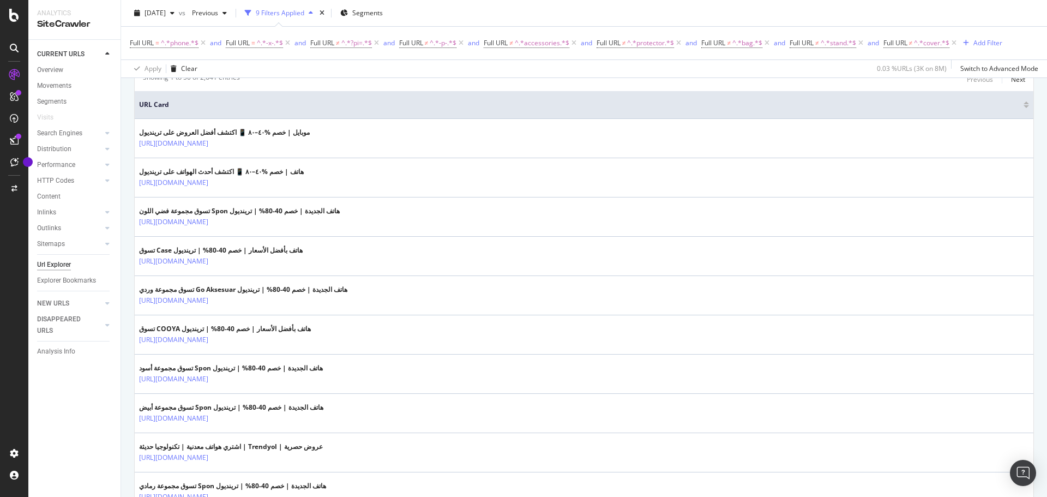
scroll to position [218, 0]
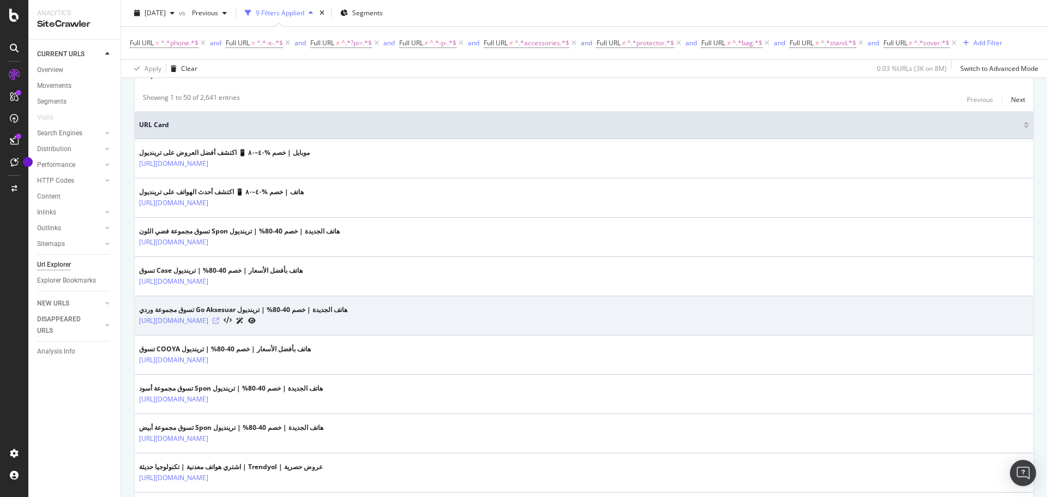
click at [219, 320] on icon at bounding box center [216, 320] width 7 height 7
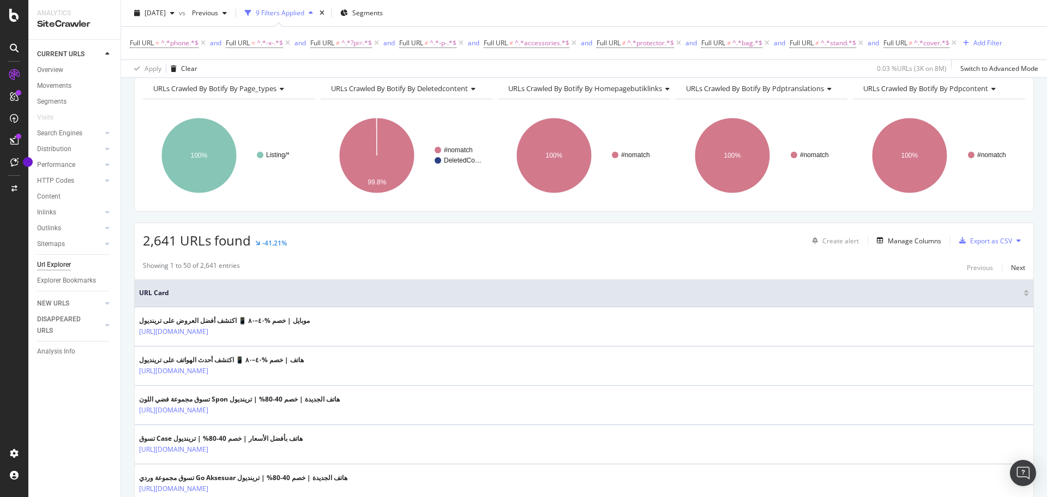
scroll to position [0, 0]
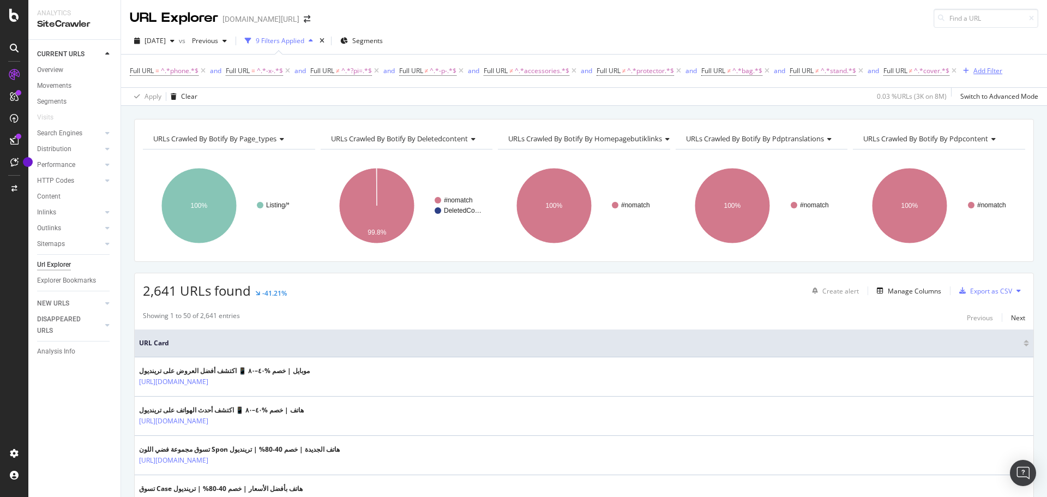
click at [983, 74] on div "Add Filter" at bounding box center [987, 70] width 29 height 9
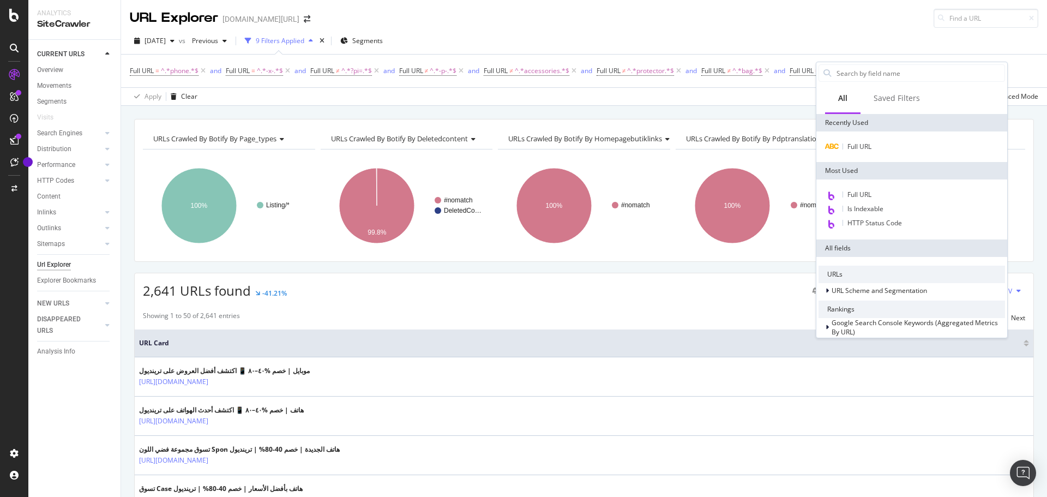
click at [575, 274] on div "2,641 URLs found -41.21% Create alert Manage Columns Export as CSV" at bounding box center [584, 286] width 899 height 27
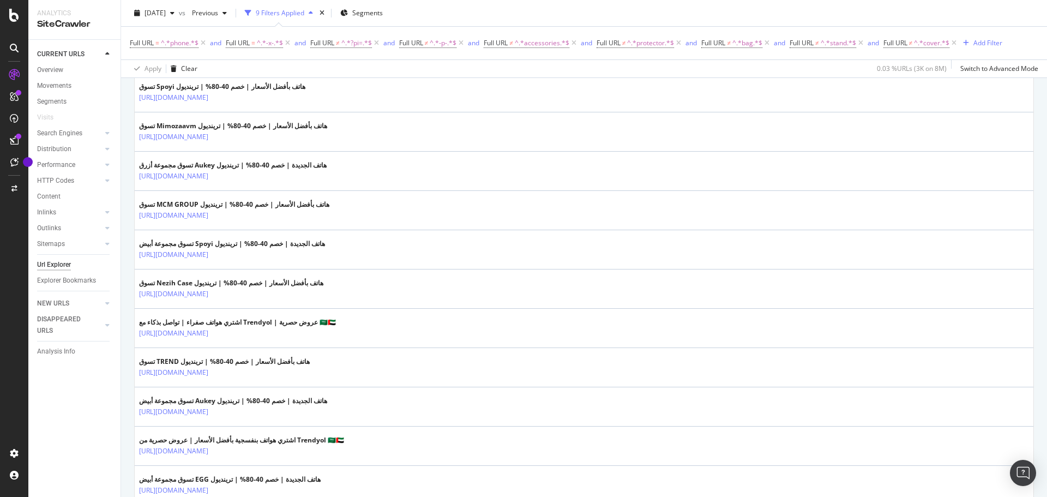
scroll to position [981, 0]
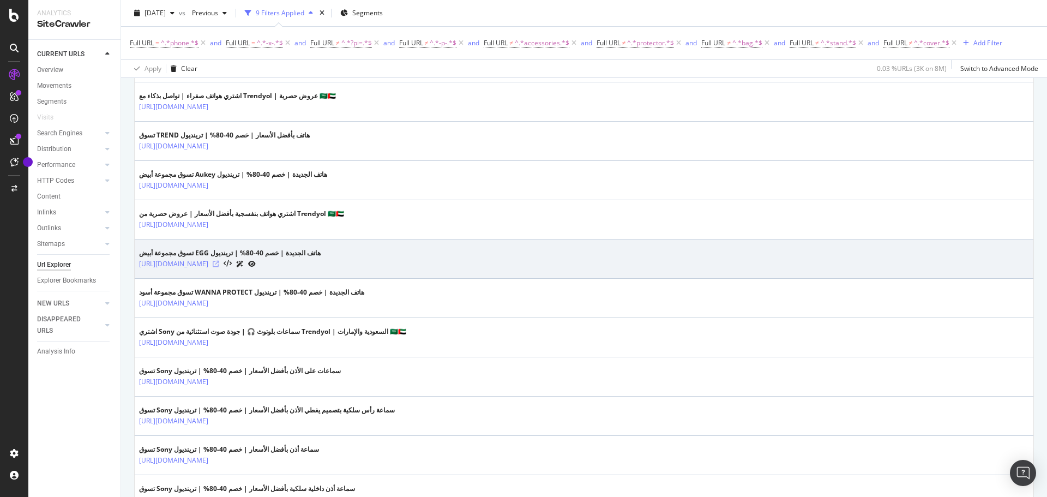
click at [219, 266] on icon at bounding box center [216, 264] width 7 height 7
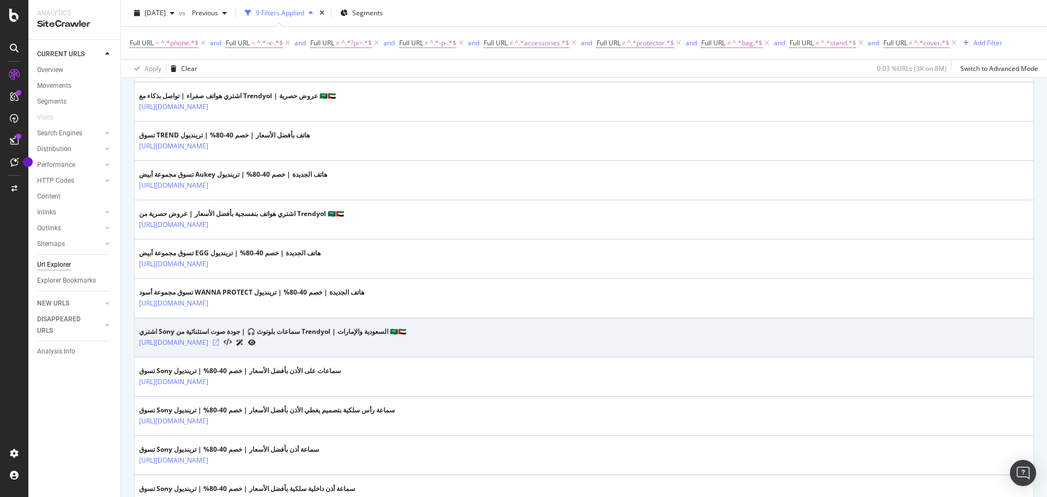
click at [219, 341] on icon at bounding box center [216, 342] width 7 height 7
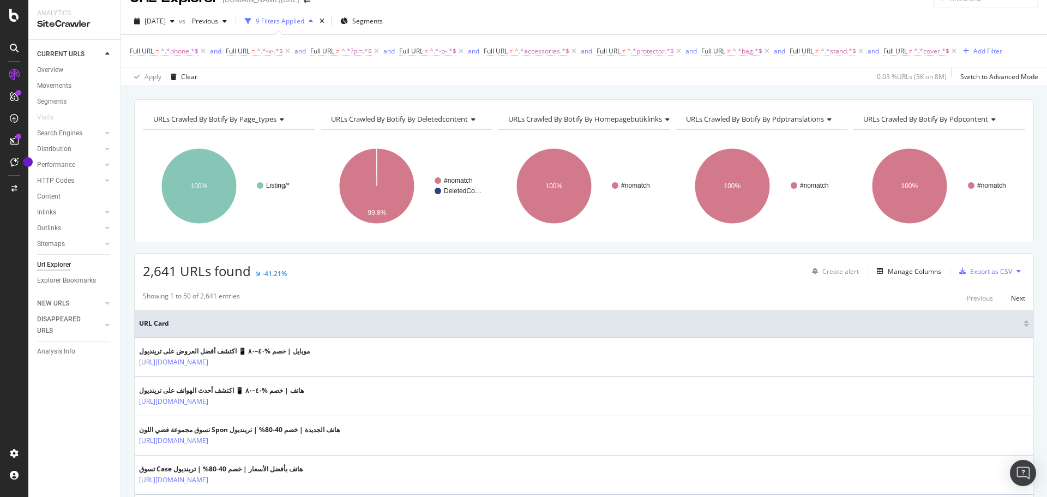
scroll to position [0, 0]
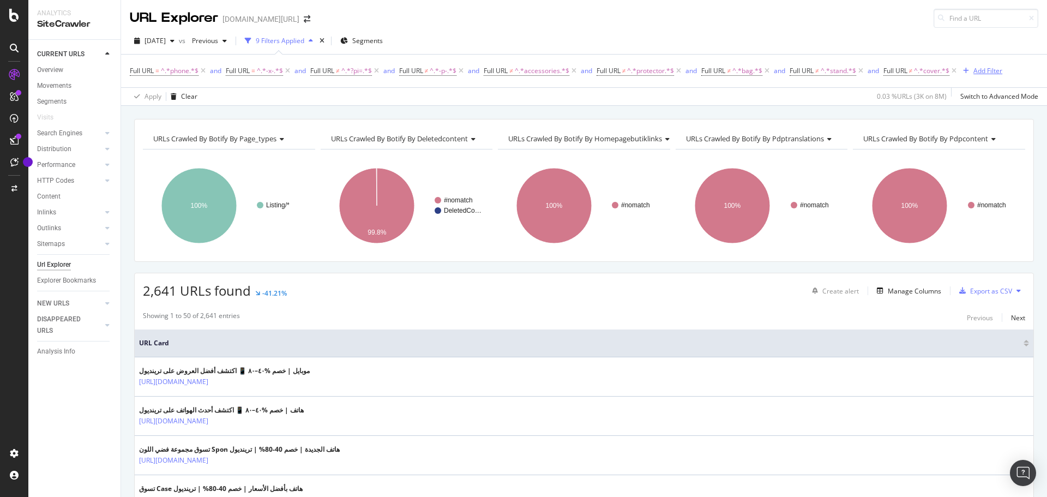
click at [996, 70] on div "Add Filter" at bounding box center [987, 70] width 29 height 9
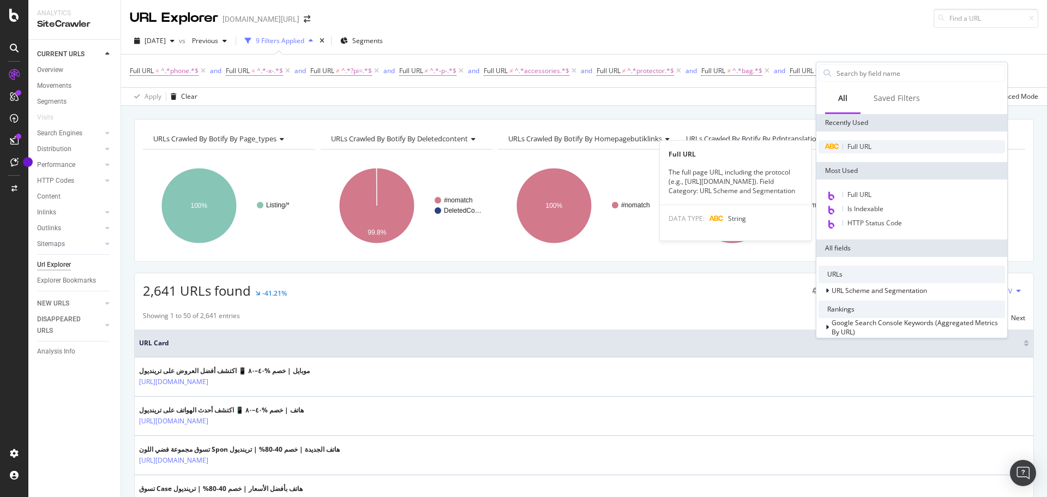
click at [866, 152] on div "Full URL" at bounding box center [911, 146] width 186 height 13
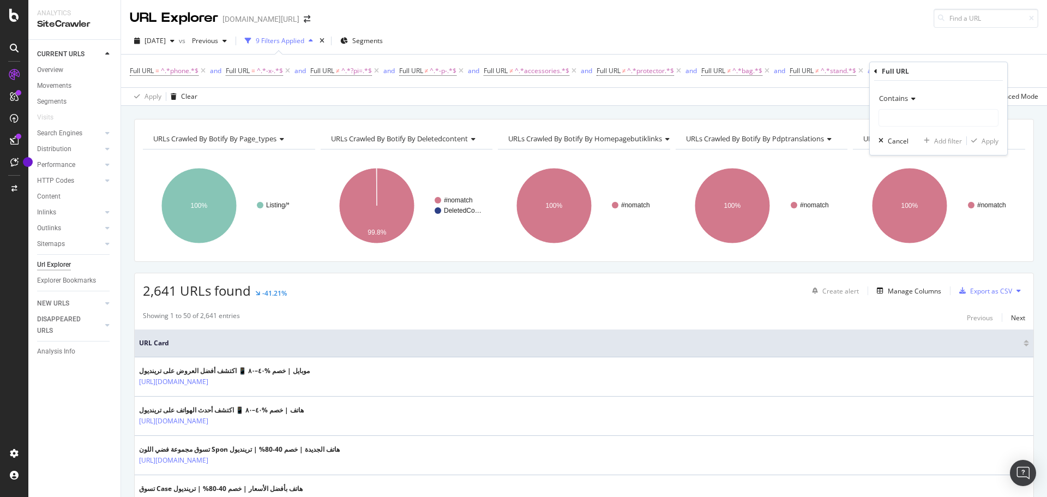
click at [908, 101] on icon at bounding box center [912, 98] width 8 height 7
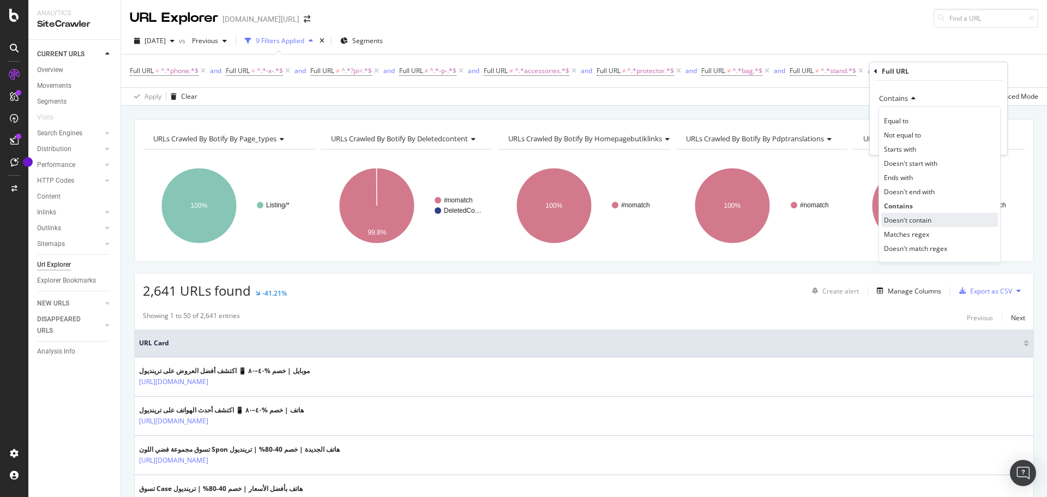
click at [905, 221] on span "Doesn't contain" at bounding box center [907, 219] width 47 height 9
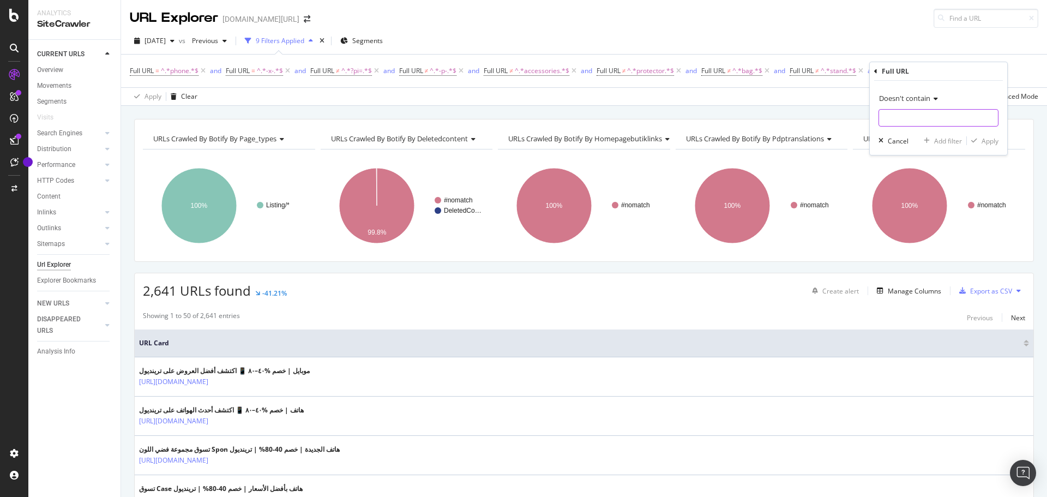
click at [884, 118] on input "text" at bounding box center [938, 117] width 119 height 17
type input "headphone"
click at [983, 138] on div "Apply" at bounding box center [989, 140] width 17 height 9
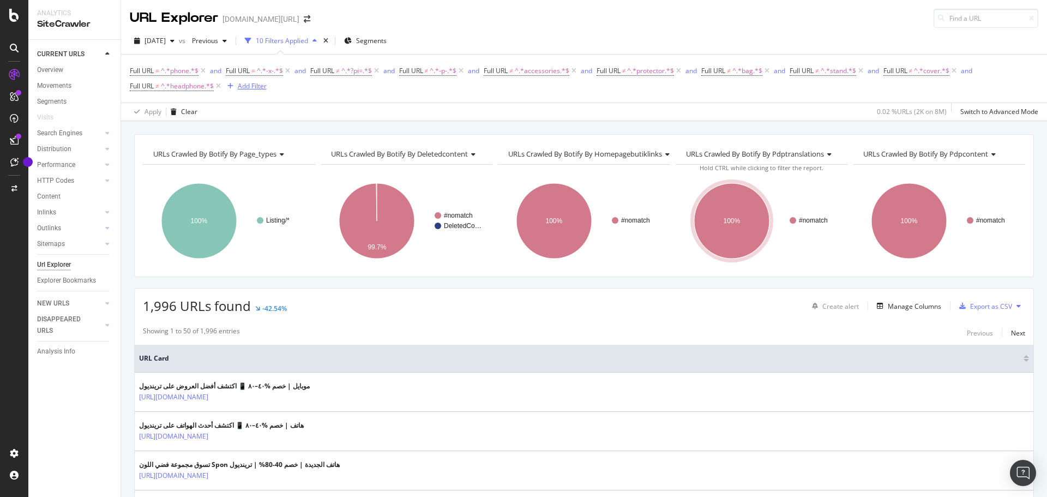
click at [240, 89] on div "Add Filter" at bounding box center [252, 85] width 29 height 9
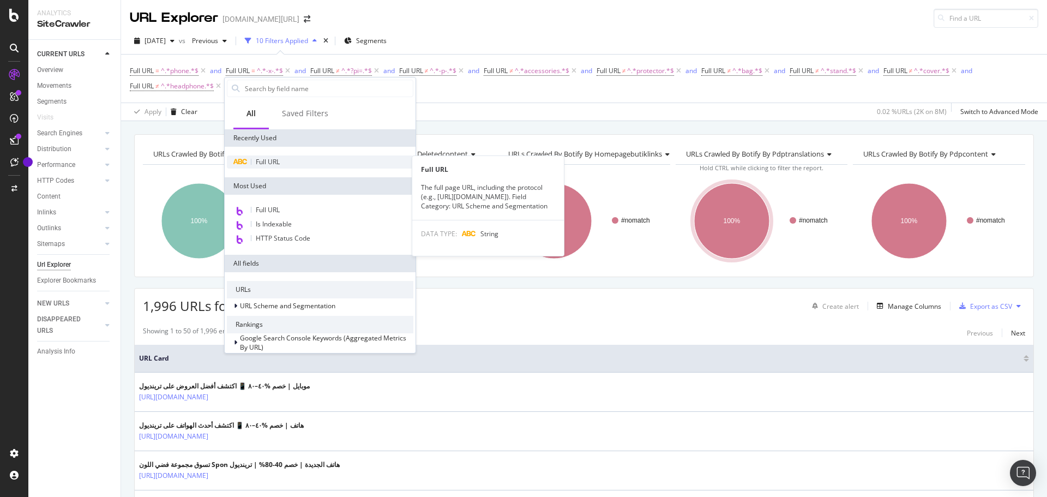
click at [267, 161] on span "Full URL" at bounding box center [268, 161] width 24 height 9
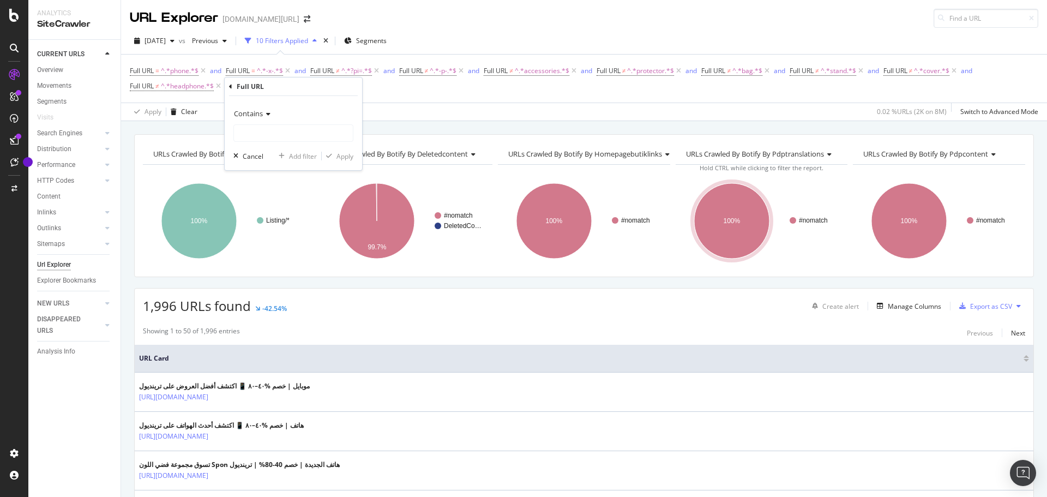
click at [274, 117] on div "Contains" at bounding box center [293, 113] width 120 height 17
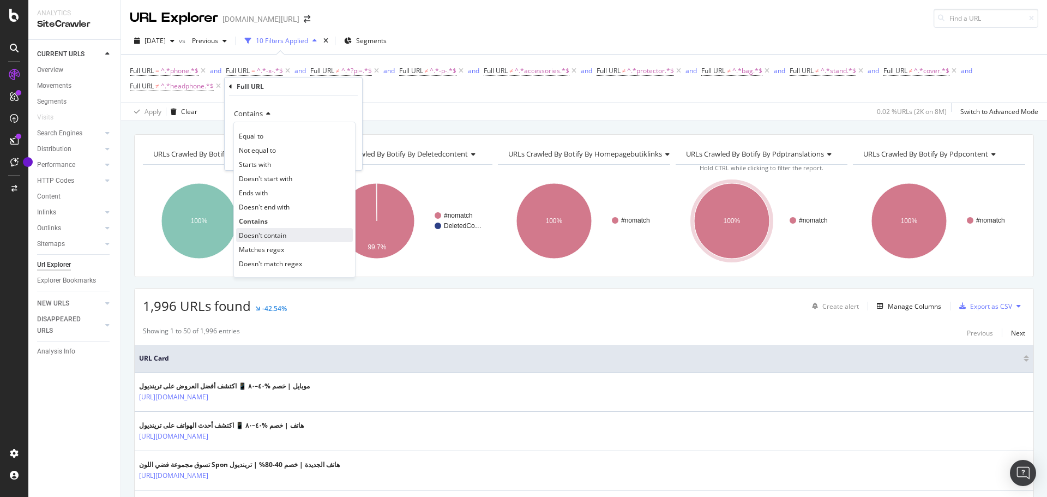
click at [265, 238] on span "Doesn't contain" at bounding box center [262, 235] width 47 height 9
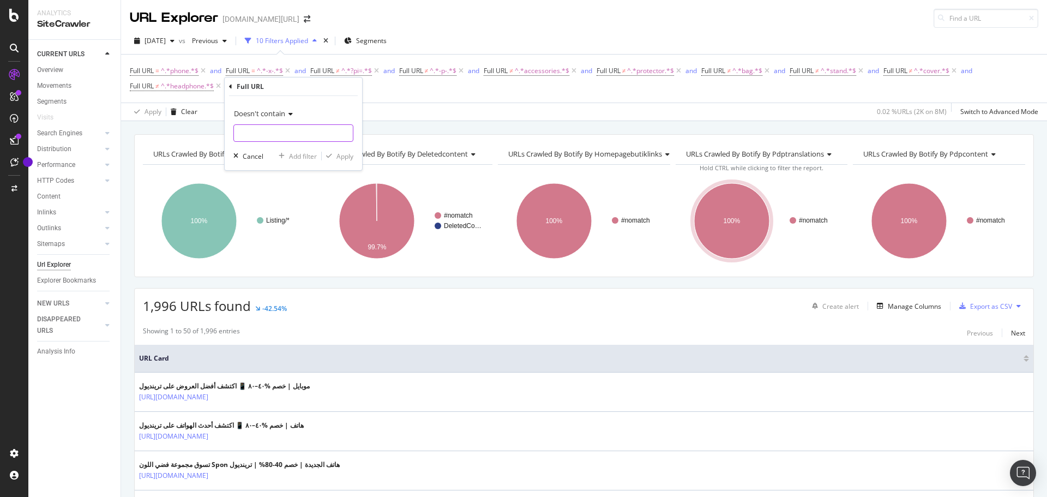
click at [256, 138] on input "text" at bounding box center [293, 132] width 119 height 17
type input "case"
click at [347, 160] on div "Apply" at bounding box center [344, 156] width 17 height 9
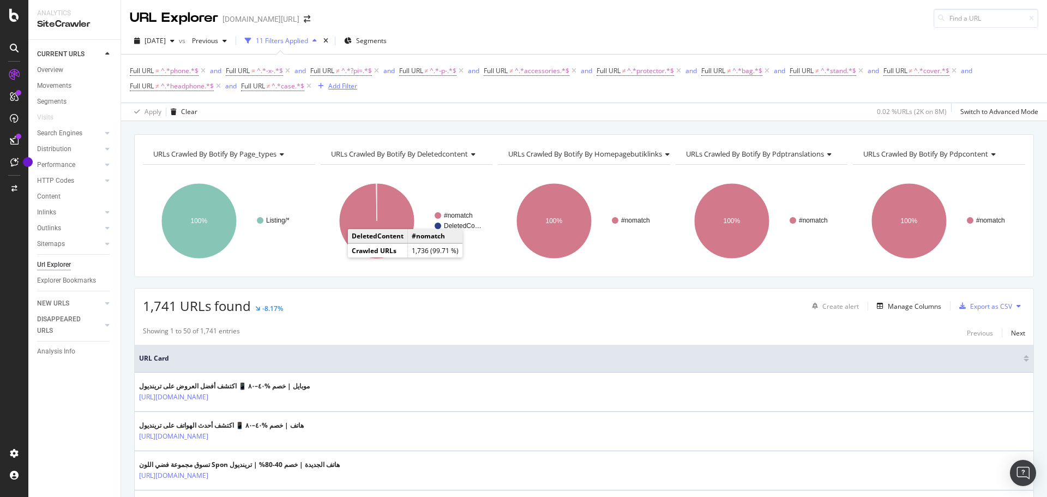
click at [331, 89] on div "Add Filter" at bounding box center [342, 85] width 29 height 9
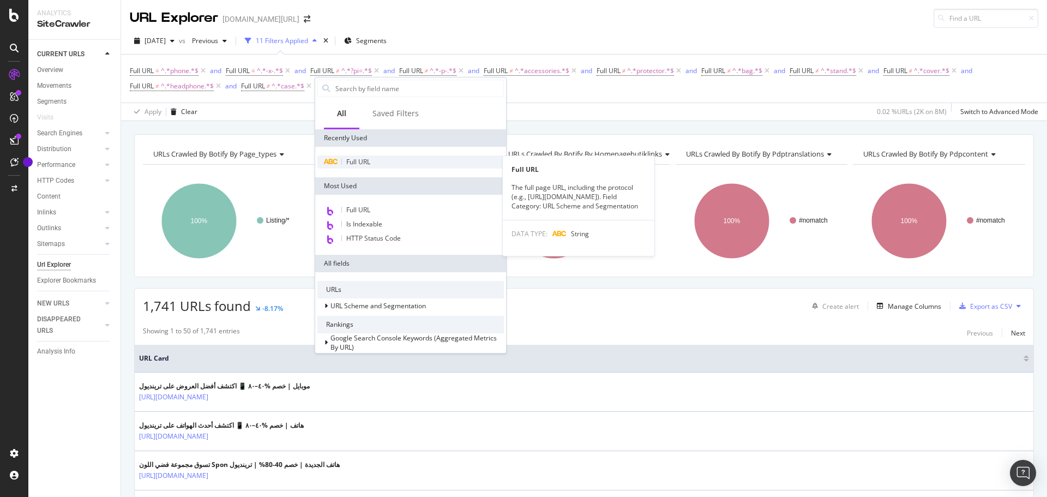
click at [369, 159] on span "Full URL" at bounding box center [358, 161] width 24 height 9
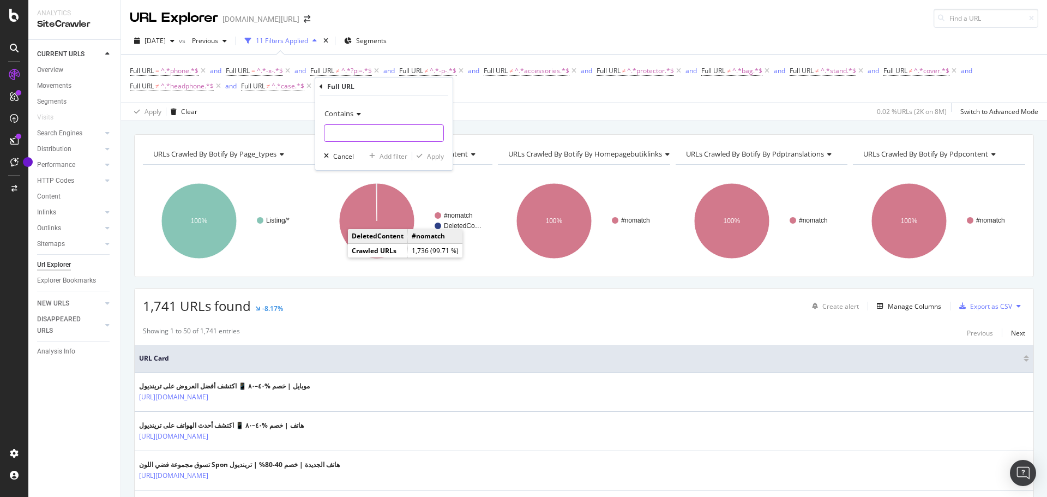
click at [369, 132] on input "text" at bounding box center [383, 132] width 119 height 17
type input "spon"
click at [350, 116] on span "Contains" at bounding box center [338, 114] width 29 height 10
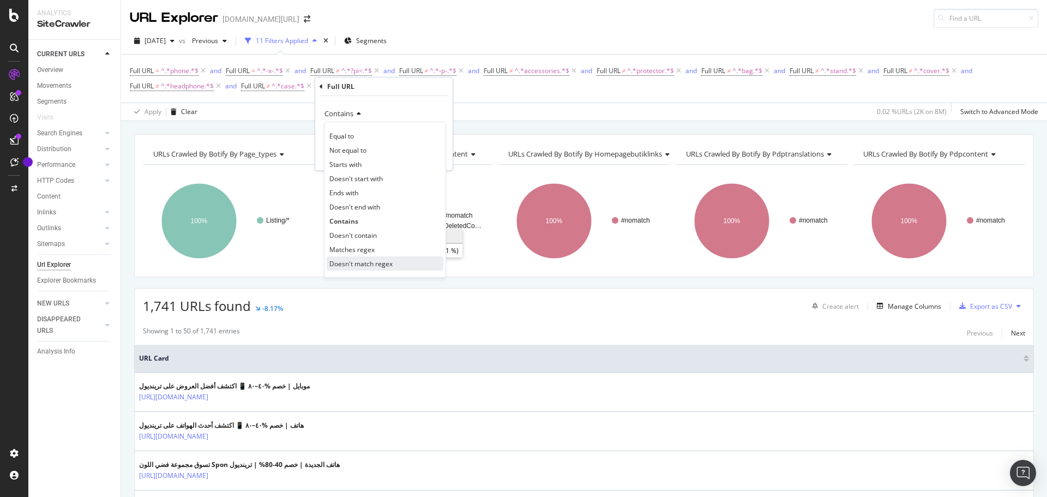
click at [363, 262] on span "Doesn't match regex" at bounding box center [360, 263] width 63 height 9
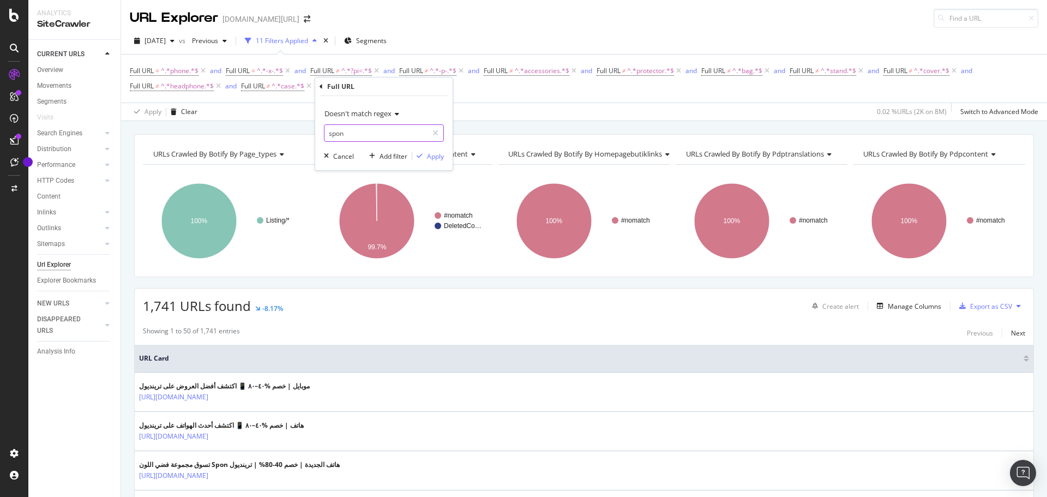
click at [360, 134] on input "spon" at bounding box center [375, 132] width 103 height 17
click at [360, 136] on input "spon" at bounding box center [375, 132] width 103 height 17
type input "spon|cooya"
click at [431, 155] on div "Apply" at bounding box center [435, 156] width 17 height 9
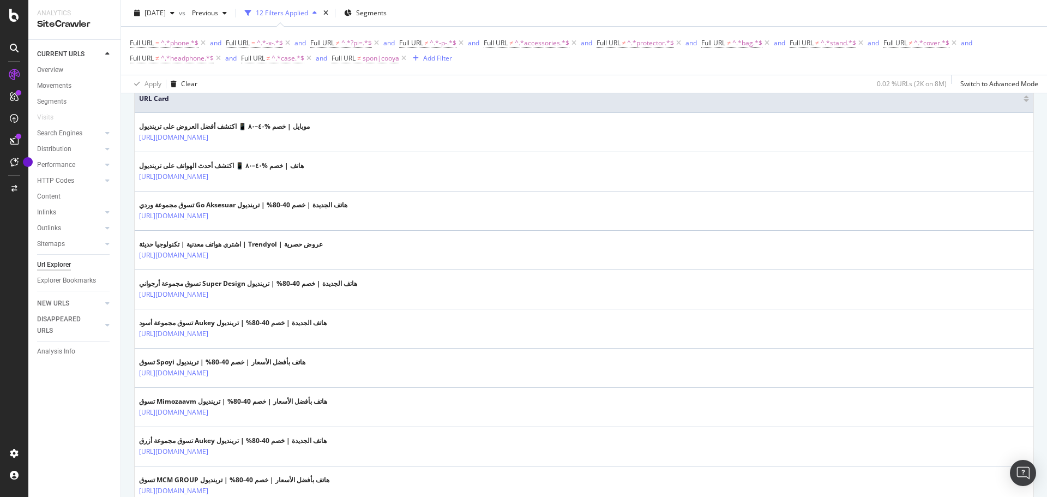
scroll to position [273, 0]
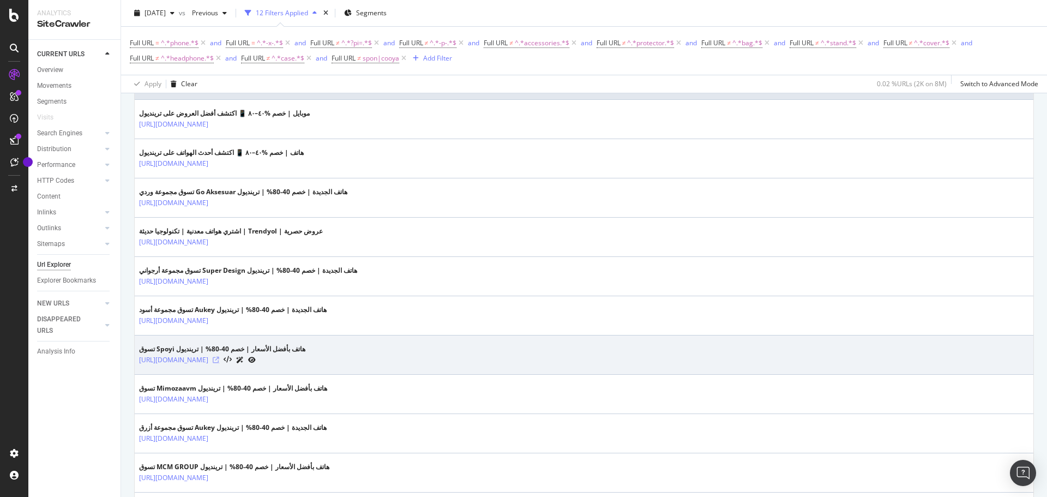
click at [219, 359] on icon at bounding box center [216, 360] width 7 height 7
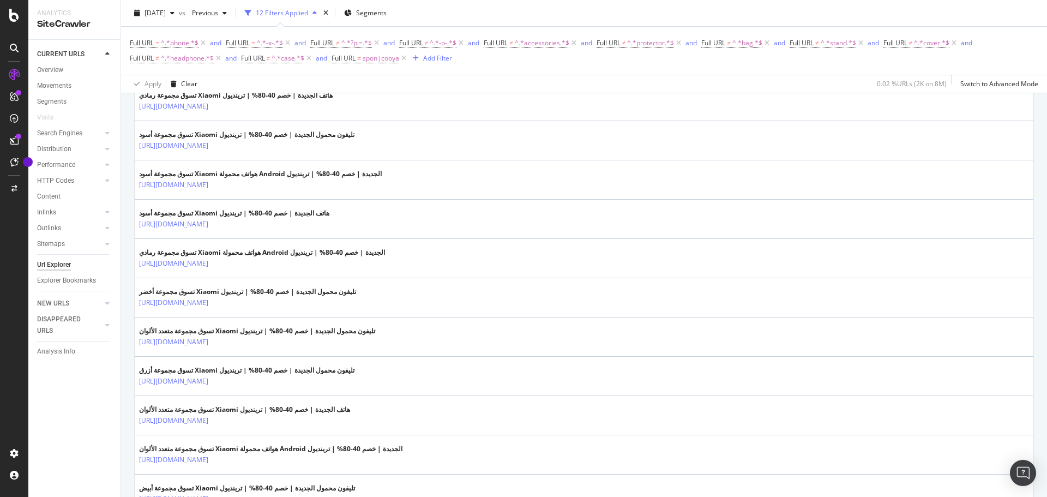
scroll to position [1254, 0]
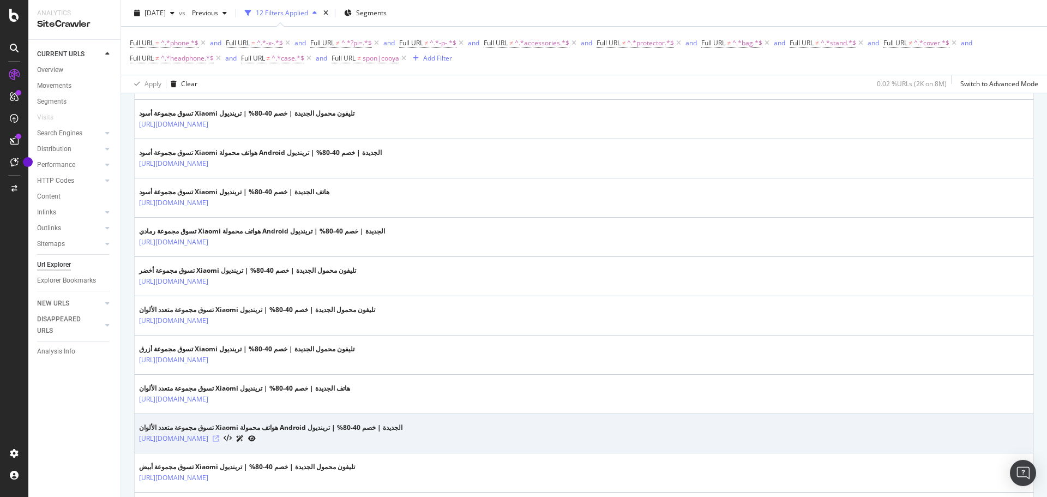
click at [219, 436] on icon at bounding box center [216, 438] width 7 height 7
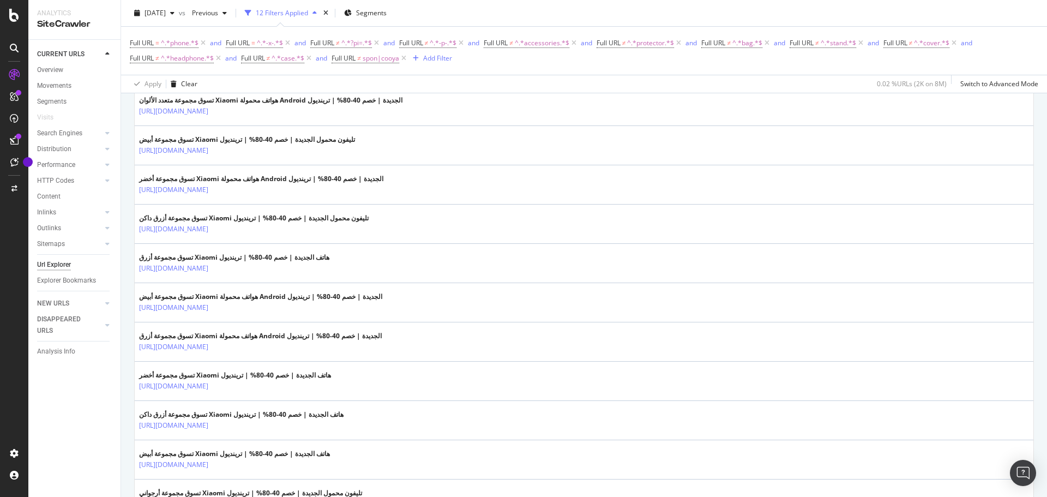
scroll to position [1901, 0]
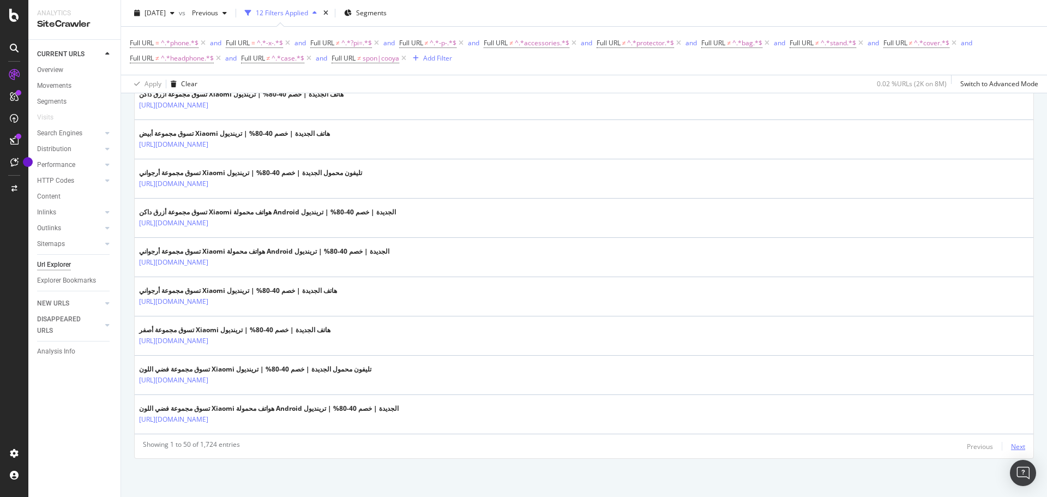
click at [1011, 451] on div "Next" at bounding box center [1018, 446] width 14 height 12
click at [967, 444] on div "Previous" at bounding box center [980, 446] width 26 height 9
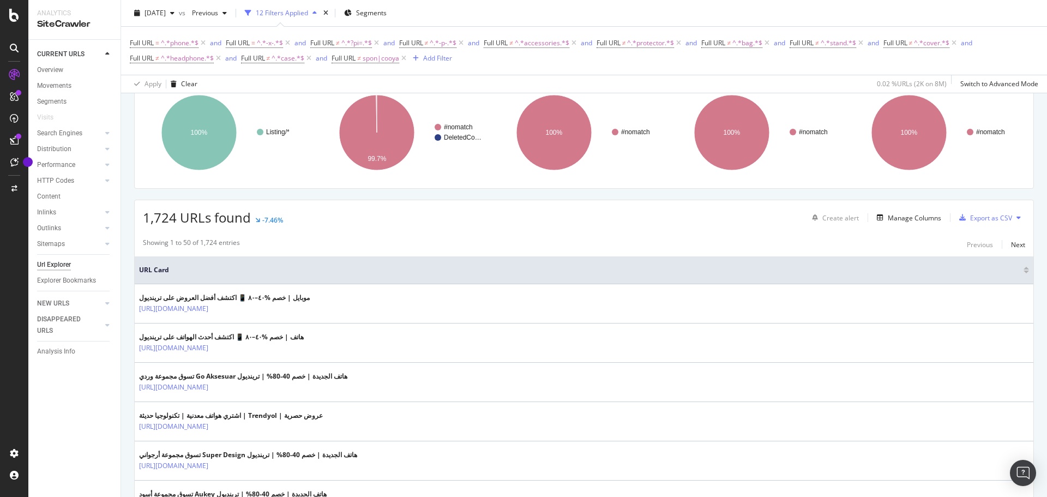
scroll to position [218, 0]
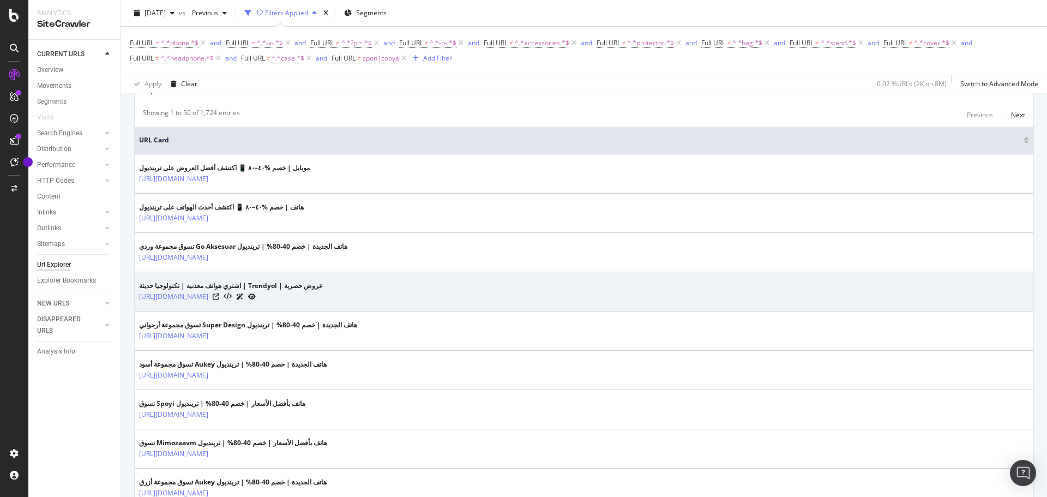
click at [224, 285] on div "اشتري هواتف معدنية | تكنولوجيا حديثة | Trendyol | عروض حصرية" at bounding box center [231, 286] width 184 height 10
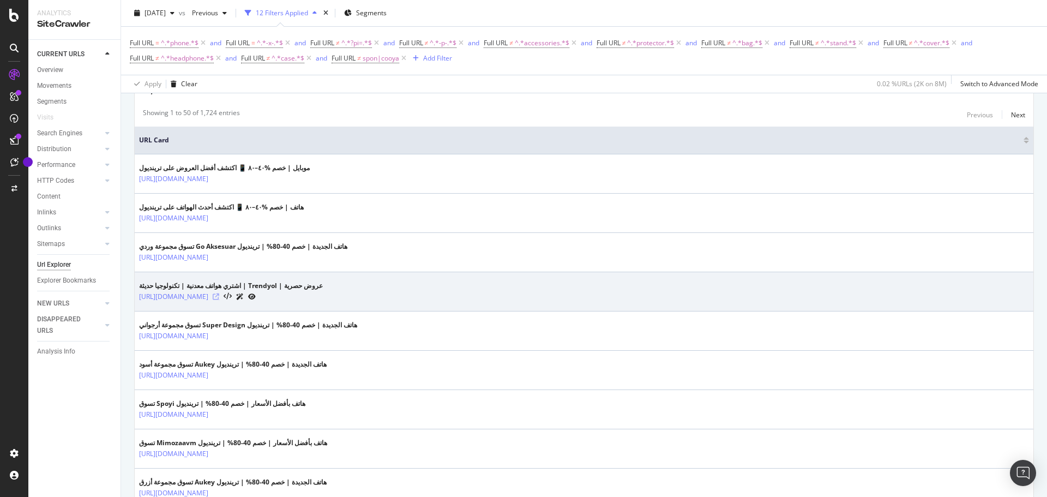
click at [219, 298] on icon at bounding box center [216, 296] width 7 height 7
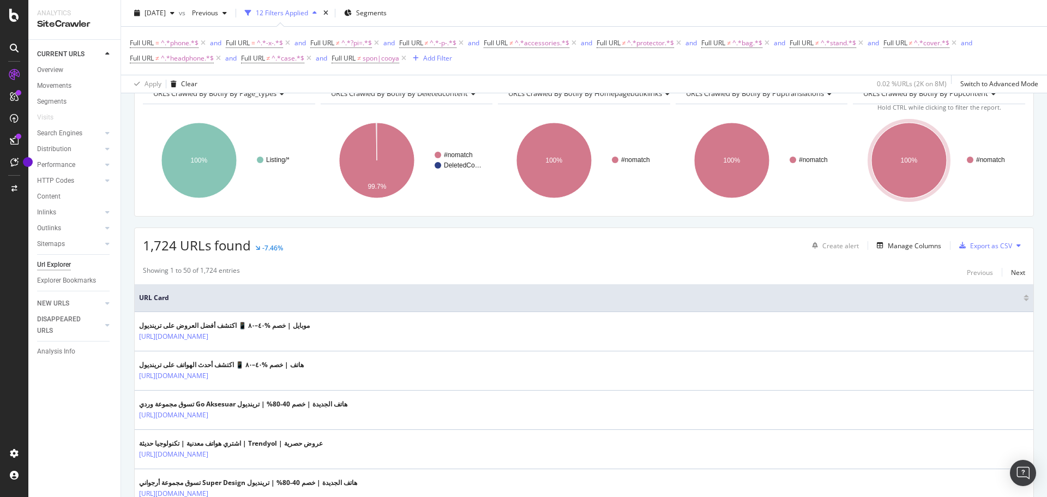
scroll to position [164, 0]
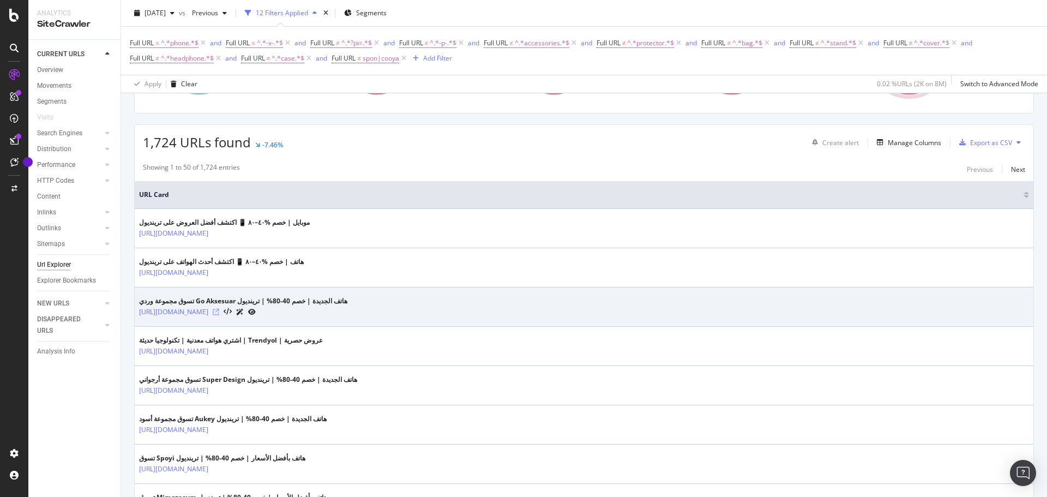
click at [219, 311] on icon at bounding box center [216, 312] width 7 height 7
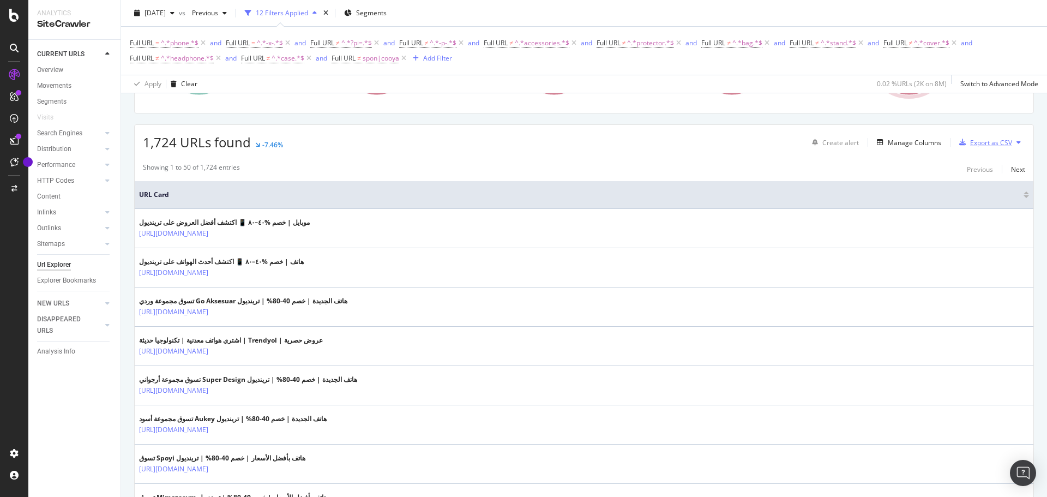
scroll to position [0, 0]
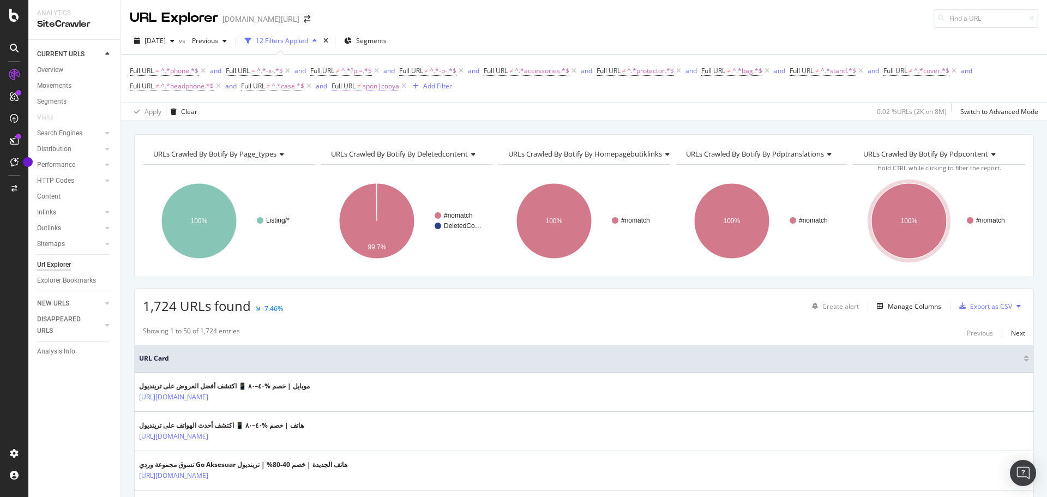
click at [370, 91] on span "spon|cooya" at bounding box center [381, 86] width 37 height 15
click at [379, 133] on input "spon|cooya" at bounding box center [394, 131] width 103 height 17
paste input "Full URL does not match regex ^.*/(spon|cooya|spigen|nillkin|ringke|uag|baseus|…"
drag, startPoint x: 436, startPoint y: 131, endPoint x: 290, endPoint y: 131, distance: 145.6
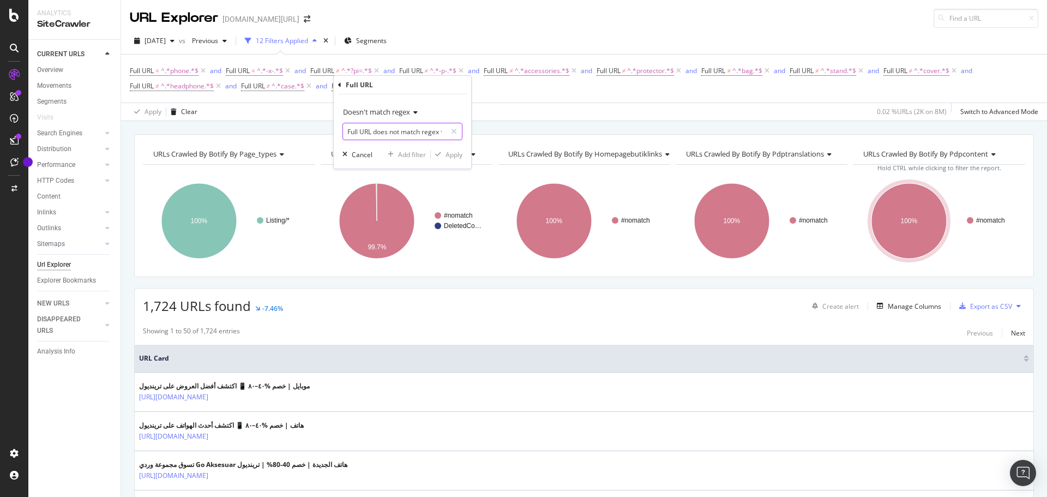
click at [290, 131] on body "Analytics SiteCrawler CURRENT URLS Overview Movements Segments Visits Search En…" at bounding box center [523, 248] width 1047 height 497
drag, startPoint x: 348, startPoint y: 134, endPoint x: 422, endPoint y: 132, distance: 73.6
click at [422, 132] on input "Full URL does not match regex ^.*/(spon|cooya|spigen|nillkin|ringke|uag|baseus|…" at bounding box center [394, 131] width 103 height 17
click at [379, 134] on input "regex ^.*/(spon|cooya|spigen|nillkin|ringke|uag|baseus|anker|joyroom|remax|mcdo…" at bounding box center [394, 131] width 103 height 17
click at [382, 134] on input "regex ^.*/(spon|cooya|spigen|nillkin|ringke|uag|baseus|anker|joyroom|remax|mcdo…" at bounding box center [394, 131] width 103 height 17
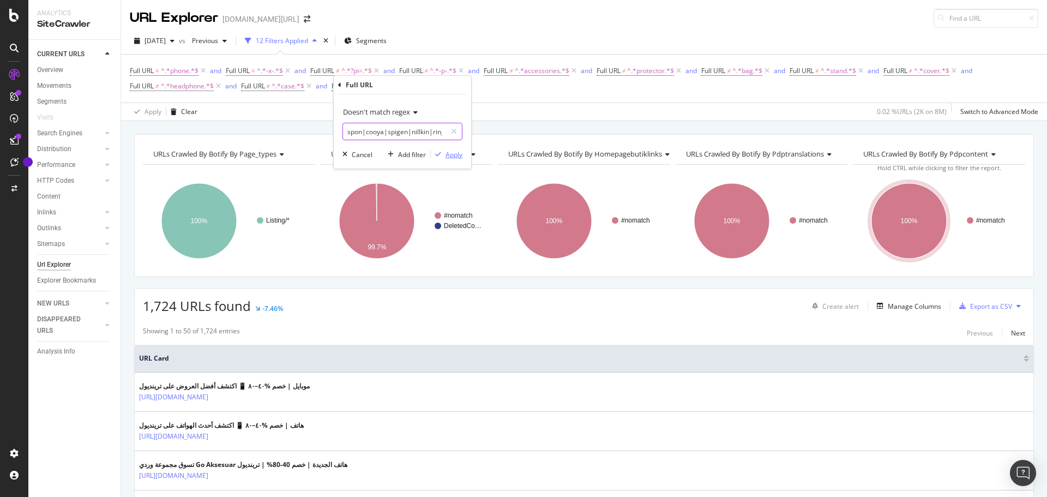
type input "spon|cooya|spigen|nillkin|ringke|uag|baseus|anker|joyroom|remax|mcdodo|hoco|wk|…"
click at [450, 156] on div "Apply" at bounding box center [453, 154] width 17 height 9
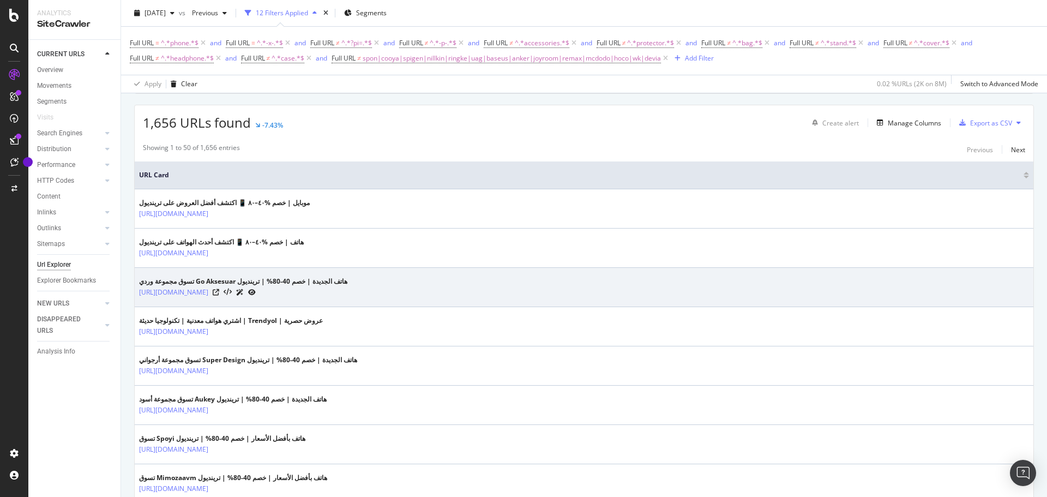
scroll to position [327, 0]
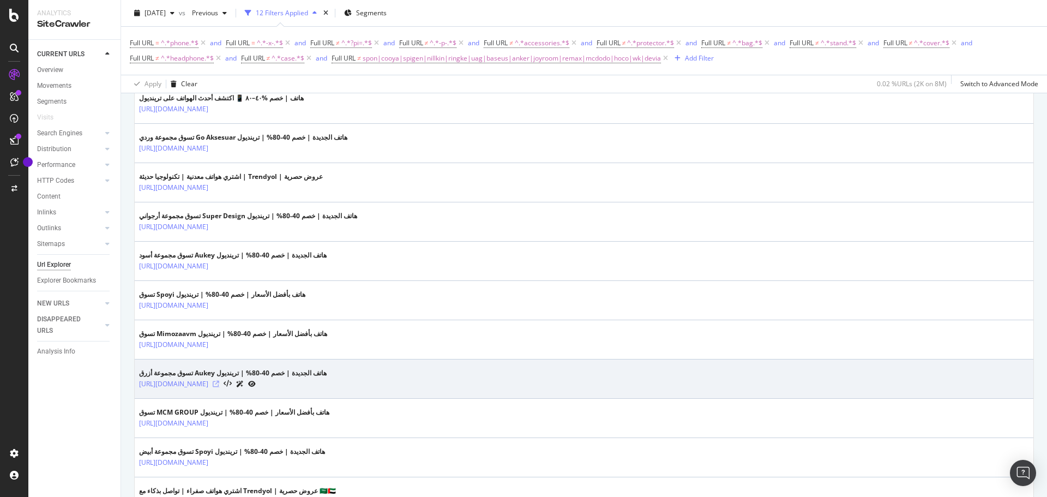
click at [219, 382] on icon at bounding box center [216, 384] width 7 height 7
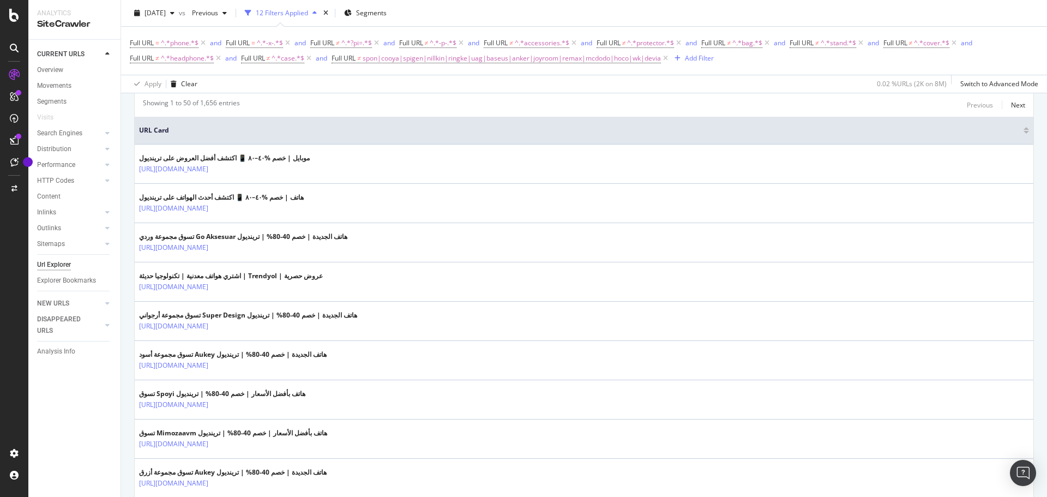
scroll to position [47, 0]
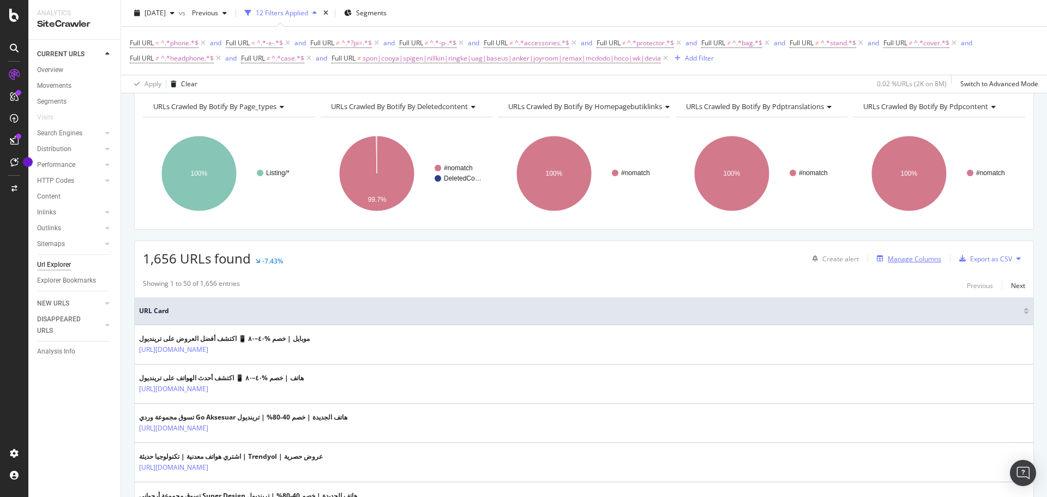
click at [888, 261] on div "Manage Columns" at bounding box center [914, 258] width 53 height 9
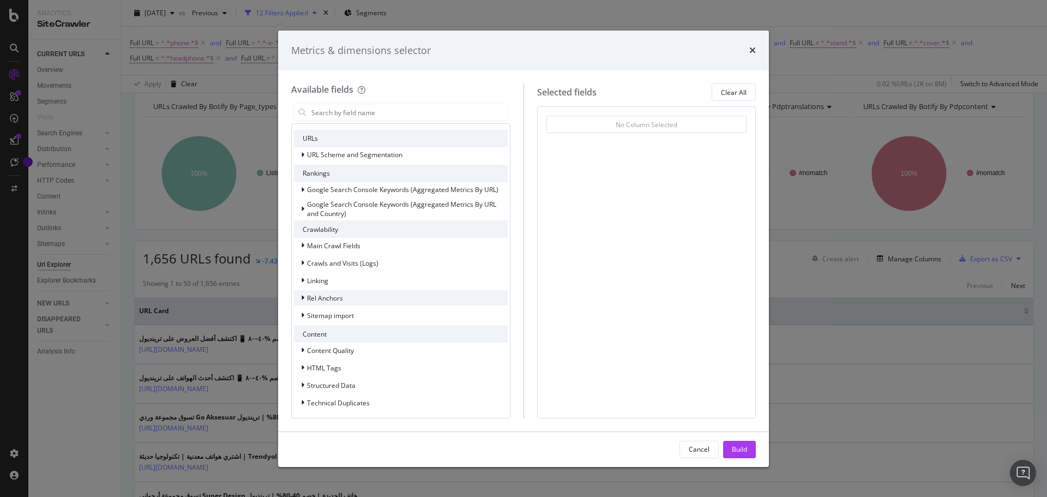
scroll to position [0, 0]
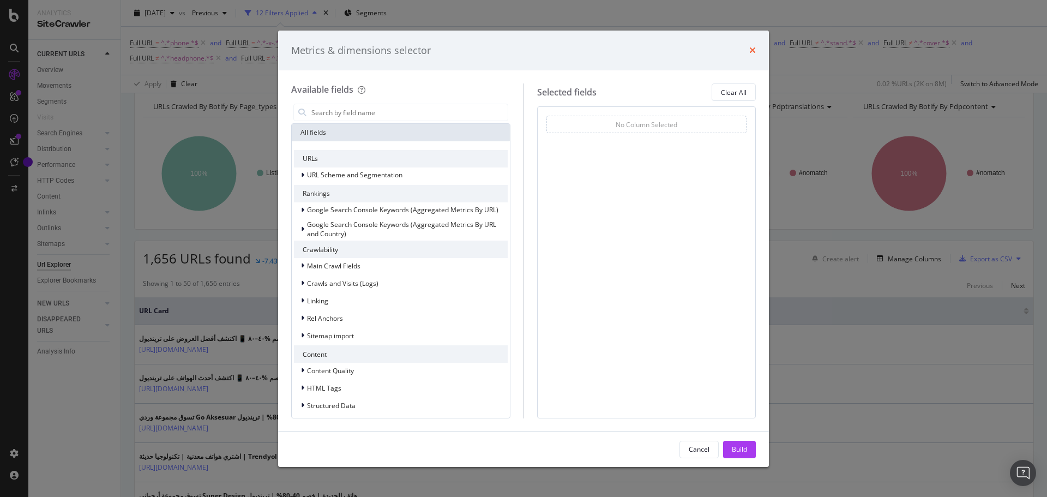
click at [755, 51] on icon "times" at bounding box center [752, 50] width 7 height 9
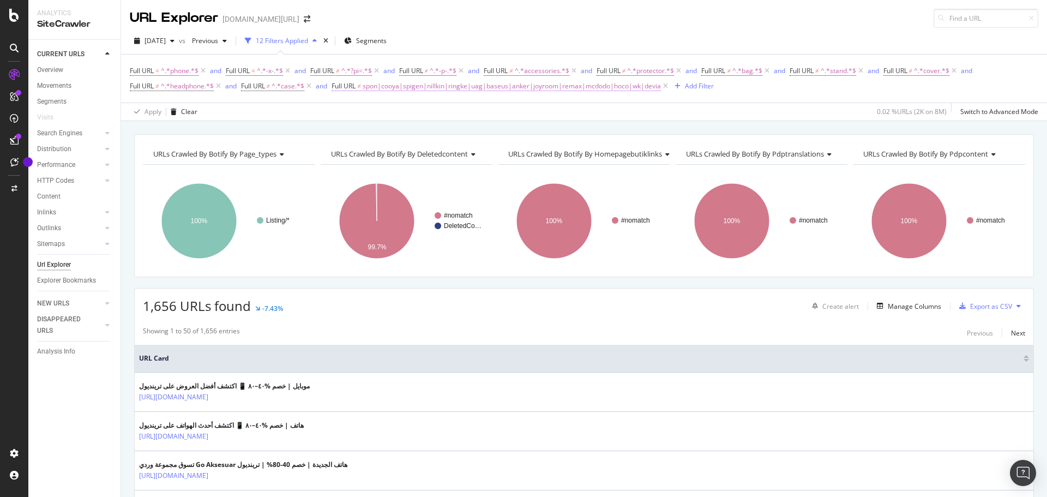
click at [386, 88] on span "spon|cooya|spigen|nillkin|ringke|uag|baseus|anker|joyroom|remax|mcdodo|hoco|wk|…" at bounding box center [512, 86] width 298 height 15
click at [407, 137] on input "spon|cooya|spigen|nillkin|ringke|uag|baseus|anker|joyroom|remax|mcdodo|hoco|wk|…" at bounding box center [394, 131] width 103 height 17
paste input "otterbox|caseology|case-mate|xundd|esr|devia|wk|hoco|mcdodo|remax|joyroom|anker…"
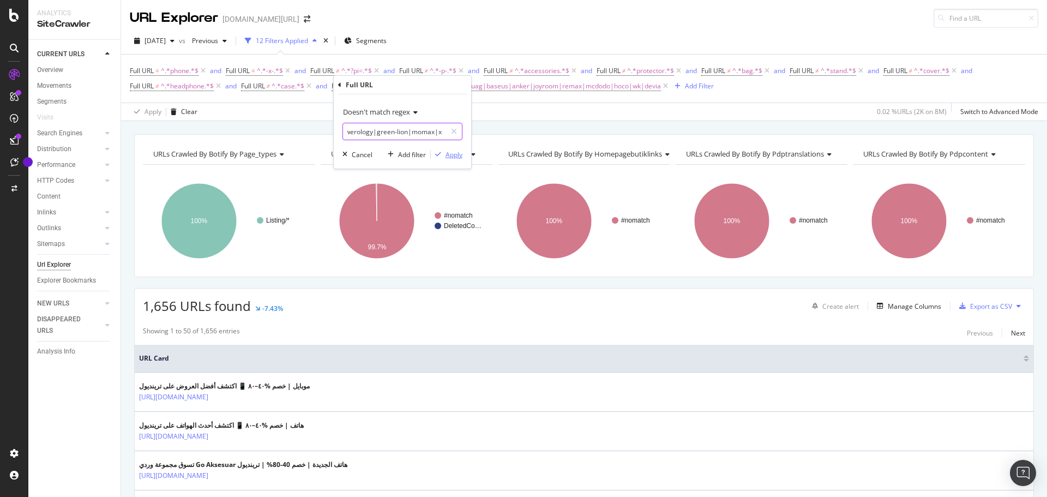
type input "spon|cooya|spigen|nillkin|ringke|uag|otterbox|caseology|case-mate|xundd|esr|dev…"
click at [444, 151] on div "button" at bounding box center [438, 154] width 15 height 7
click at [971, 312] on div "Export as CSV" at bounding box center [983, 306] width 57 height 16
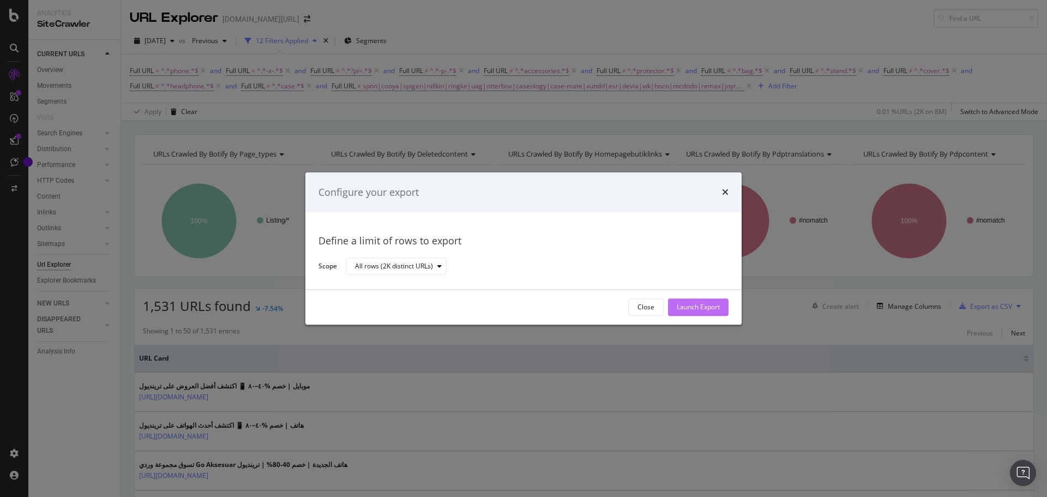
click at [711, 306] on div "Launch Export" at bounding box center [698, 307] width 43 height 9
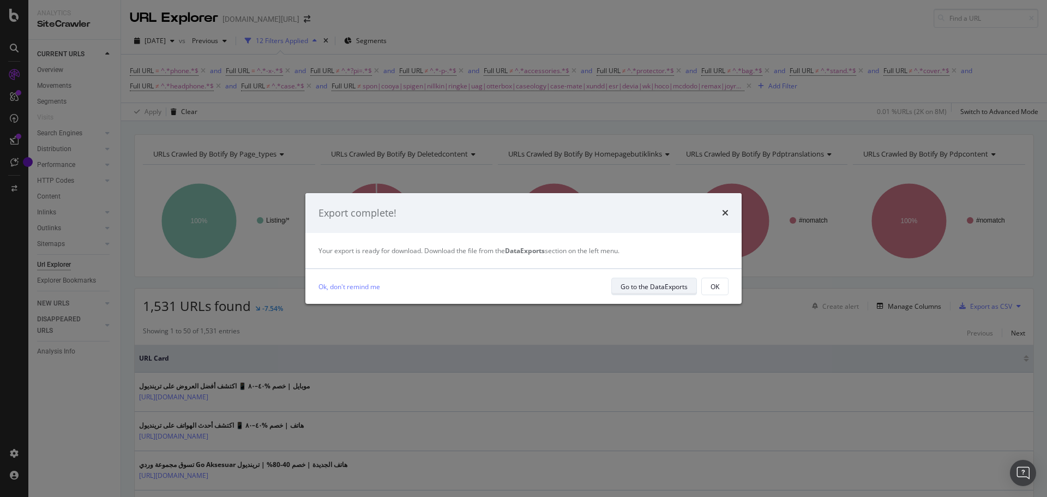
click at [642, 294] on button "Go to the DataExports" at bounding box center [654, 286] width 86 height 17
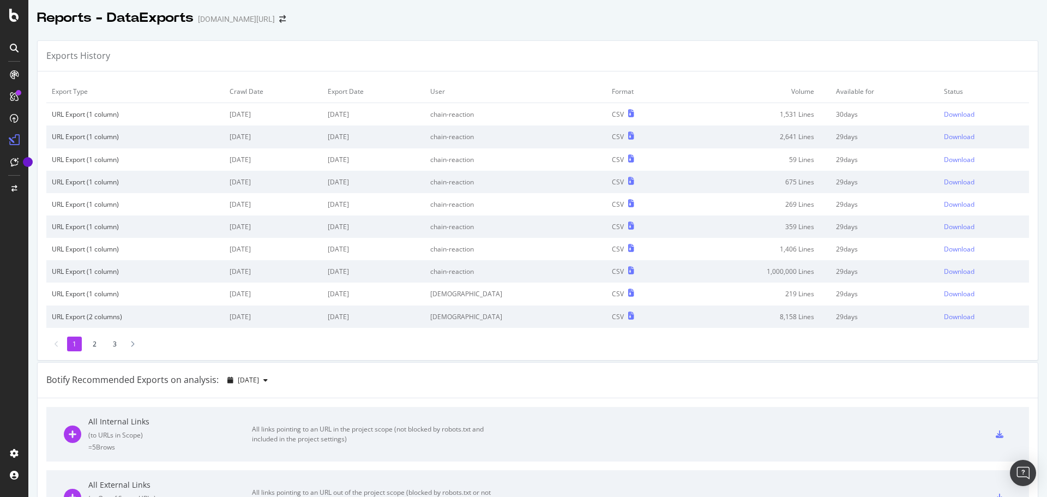
click at [943, 119] on td "Download" at bounding box center [983, 114] width 91 height 23
click at [944, 117] on div "Download" at bounding box center [959, 114] width 31 height 9
